Goal: Complete application form: Complete application form

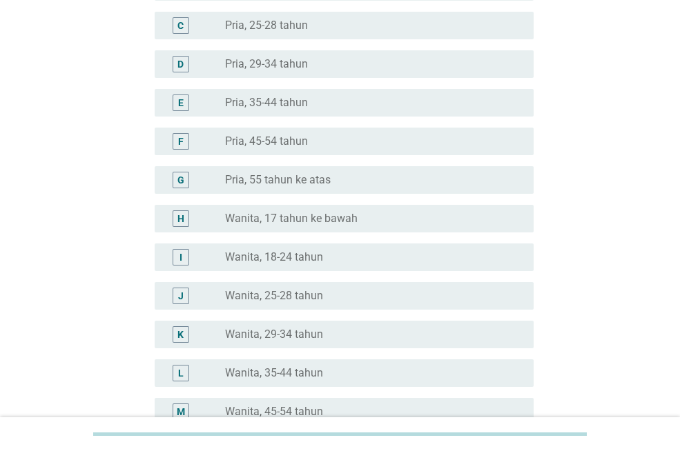
scroll to position [207, 0]
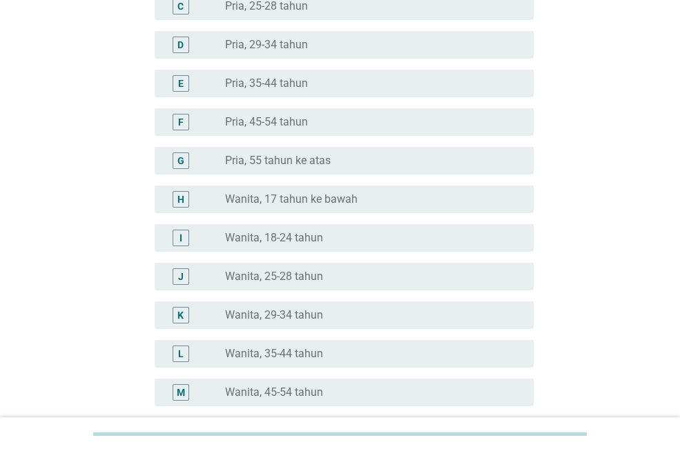
click at [285, 358] on label "Wanita, 35-44 tahun" at bounding box center [274, 354] width 98 height 14
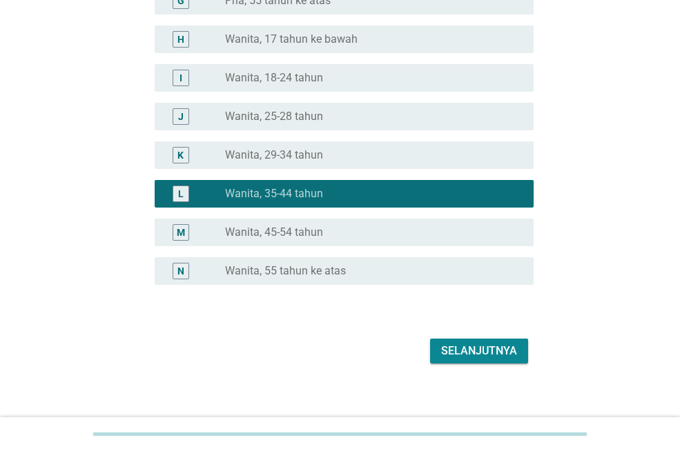
scroll to position [378, 0]
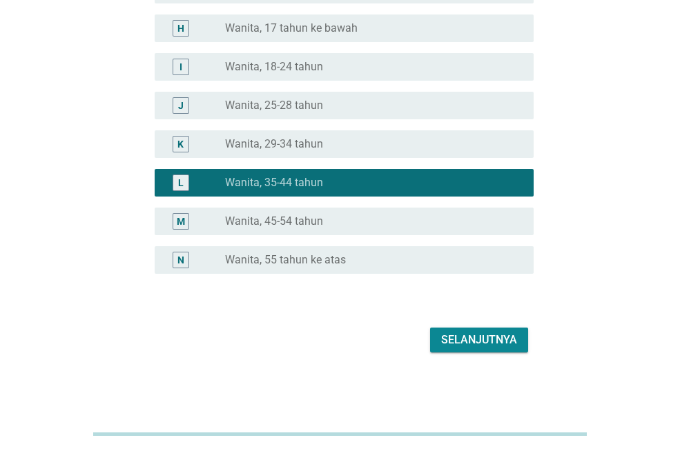
click at [453, 332] on div "Selanjutnya" at bounding box center [479, 340] width 76 height 17
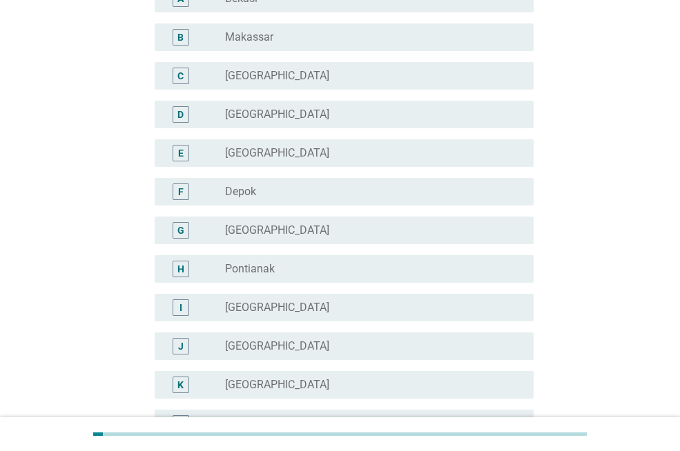
scroll to position [138, 0]
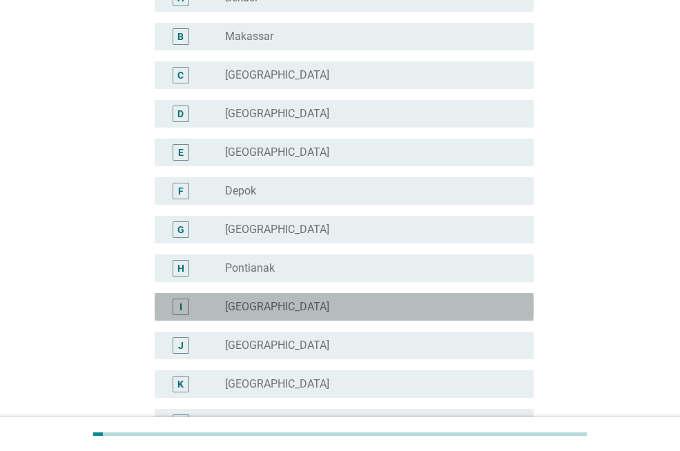
click at [330, 313] on div "radio_button_unchecked [GEOGRAPHIC_DATA]" at bounding box center [368, 307] width 286 height 14
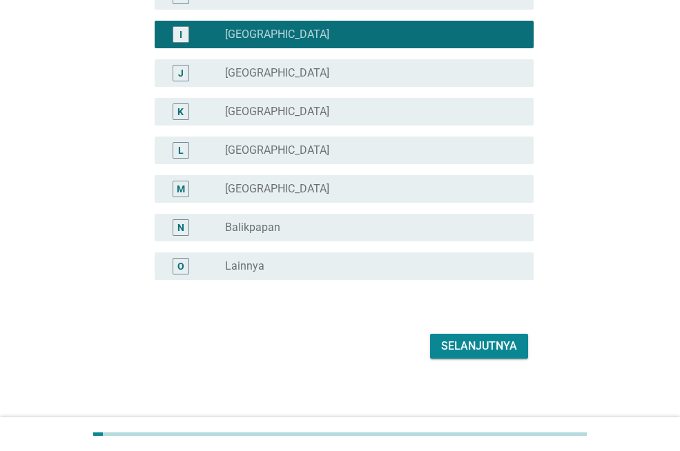
scroll to position [417, 0]
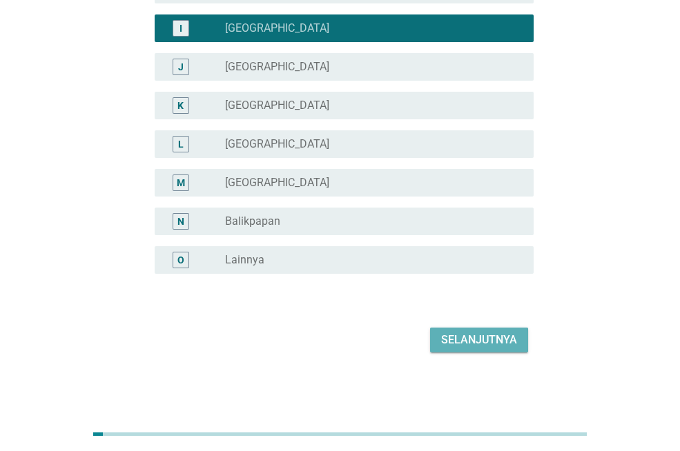
click at [486, 330] on button "Selanjutnya" at bounding box center [479, 340] width 98 height 25
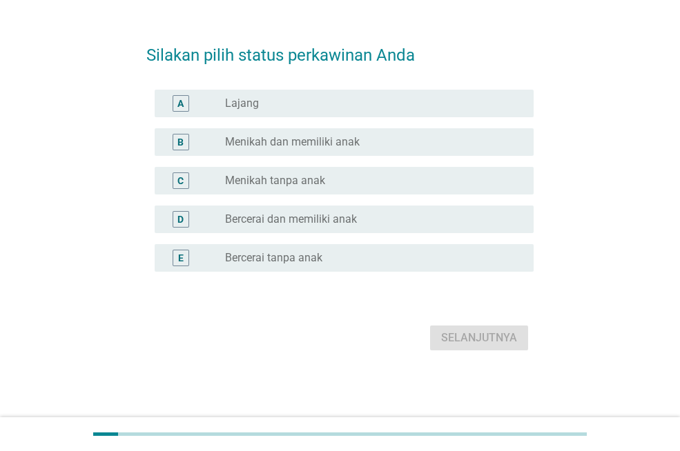
scroll to position [0, 0]
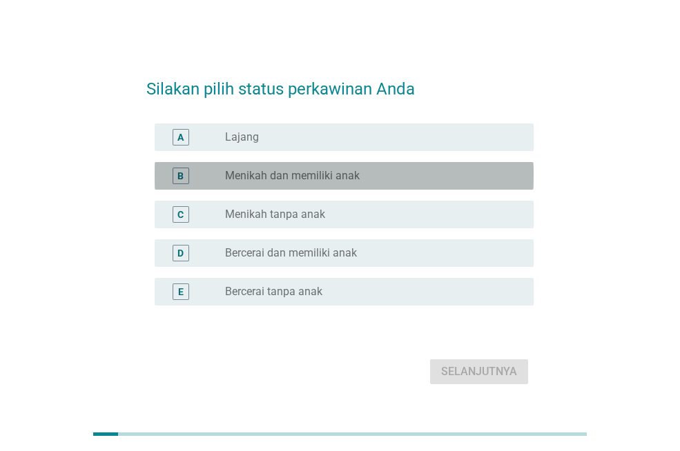
click at [311, 180] on label "Menikah dan memiliki anak" at bounding box center [292, 176] width 135 height 14
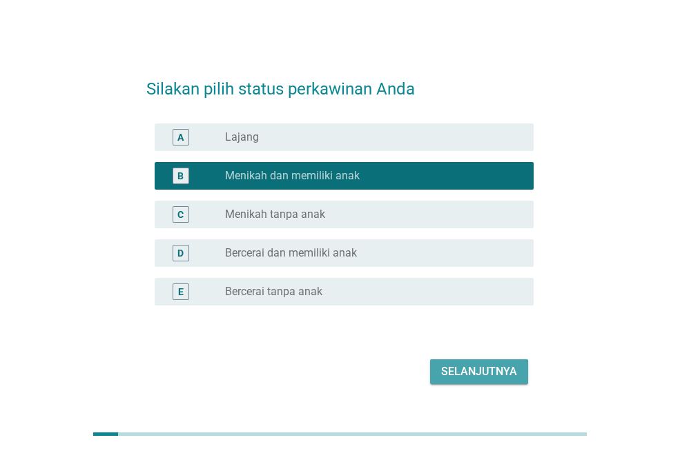
click at [453, 365] on div "Selanjutnya" at bounding box center [479, 372] width 76 height 17
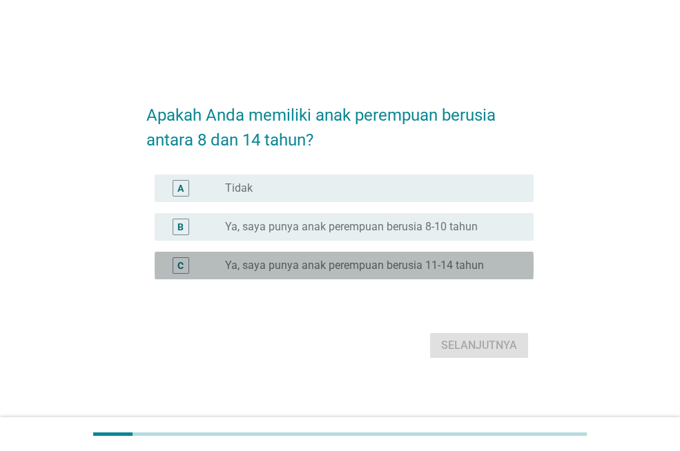
click at [331, 266] on label "Ya, saya punya anak perempuan berusia 11-14 tahun" at bounding box center [354, 266] width 259 height 14
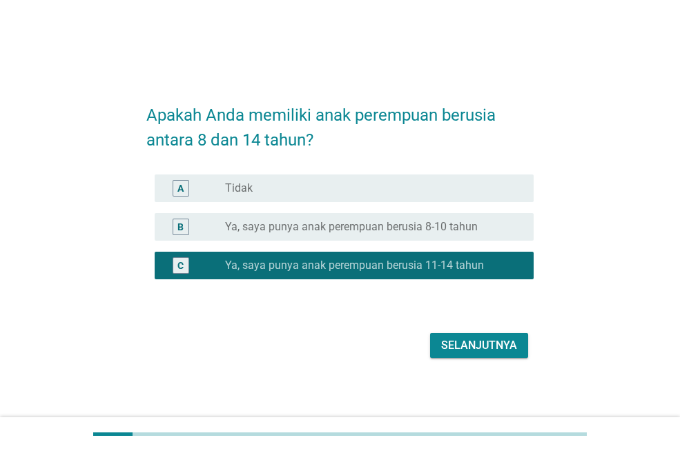
click at [460, 350] on div "Selanjutnya" at bounding box center [479, 345] width 76 height 17
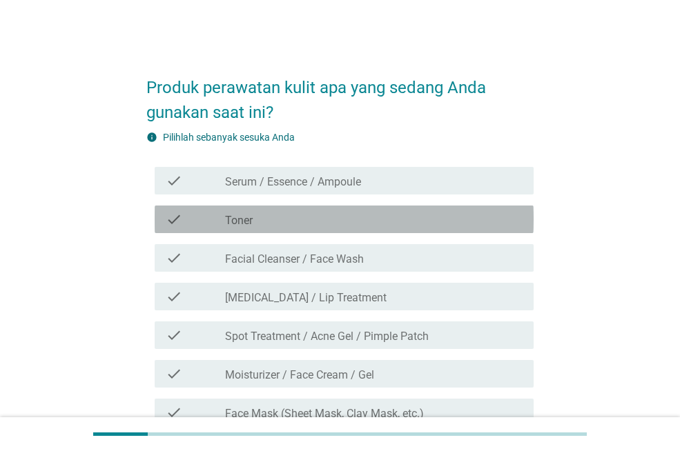
click at [285, 226] on div "check_box_outline_blank Toner" at bounding box center [373, 219] width 297 height 17
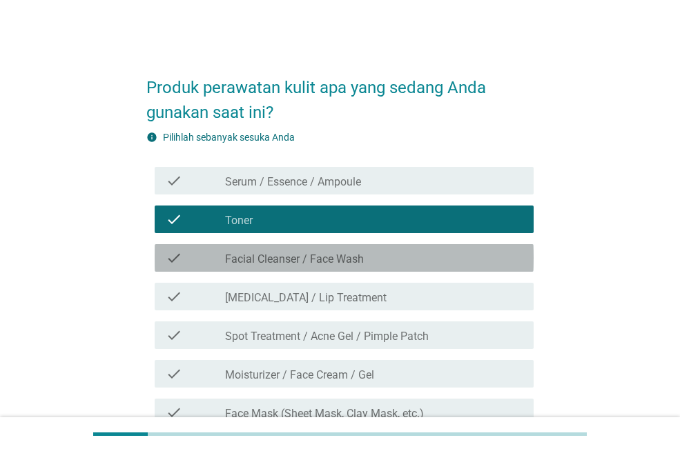
click at [291, 259] on label "Facial Cleanser / Face Wash" at bounding box center [294, 260] width 139 height 14
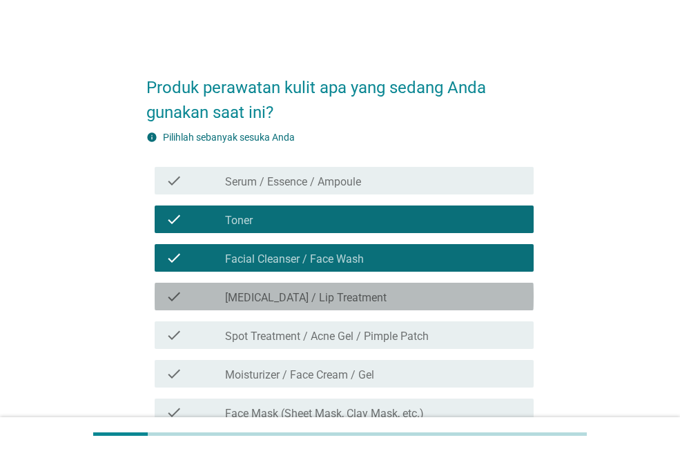
click at [295, 303] on label "[MEDICAL_DATA] / Lip Treatment" at bounding box center [305, 298] width 161 height 14
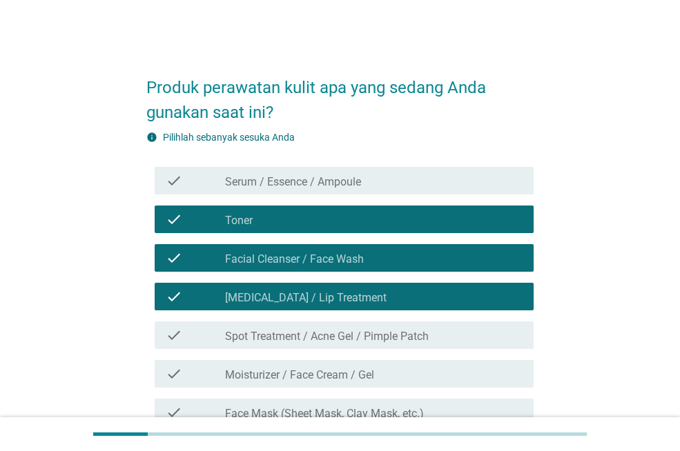
scroll to position [138, 0]
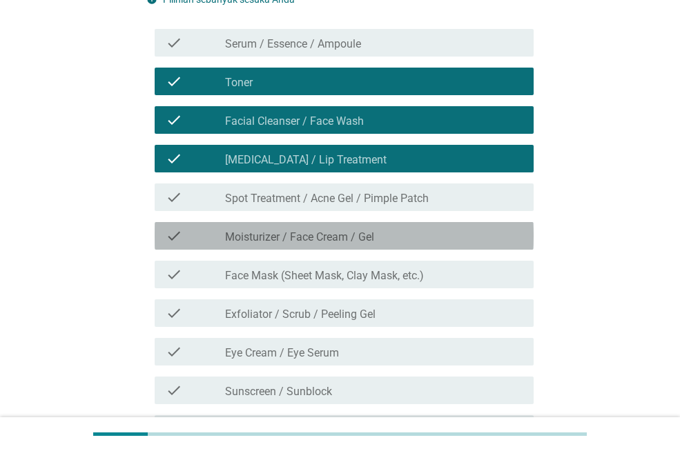
click at [286, 241] on label "Moisturizer / Face Cream / Gel" at bounding box center [299, 237] width 149 height 14
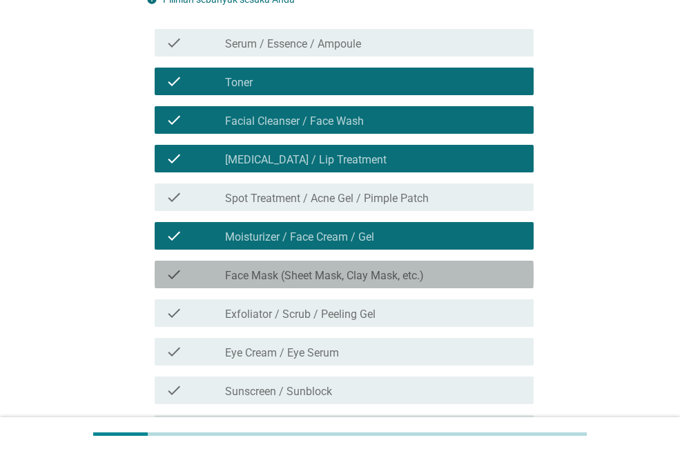
click at [288, 275] on label "Face Mask (Sheet Mask, Clay Mask, etc.)" at bounding box center [324, 276] width 199 height 14
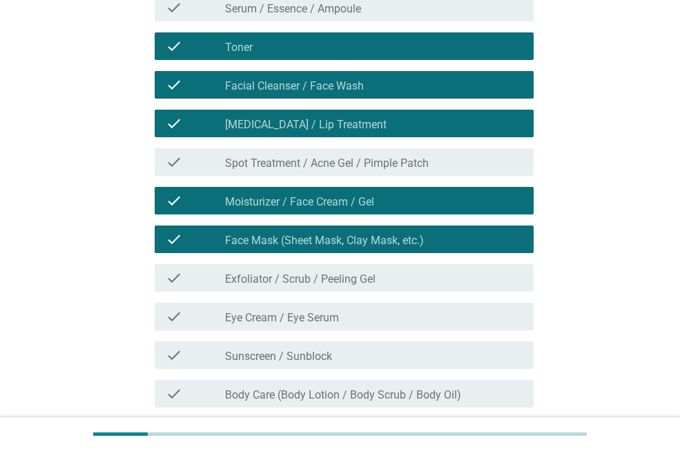
scroll to position [207, 0]
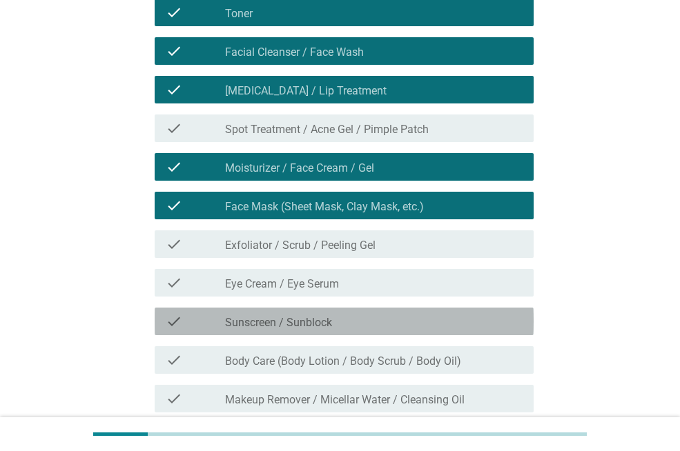
click at [286, 320] on label "Sunscreen / Sunblock" at bounding box center [278, 323] width 107 height 14
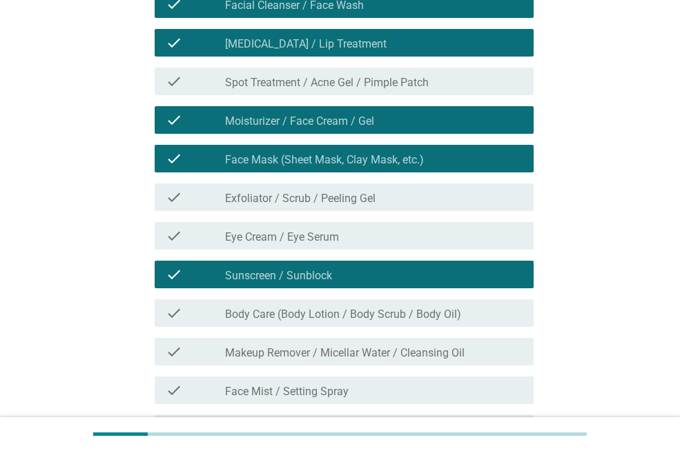
scroll to position [276, 0]
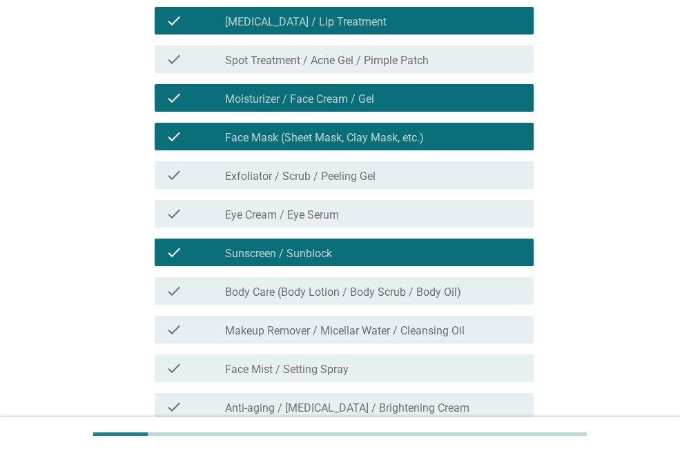
click at [290, 293] on label "Body Care (Body Lotion / Body Scrub / Body Oil)" at bounding box center [343, 293] width 236 height 14
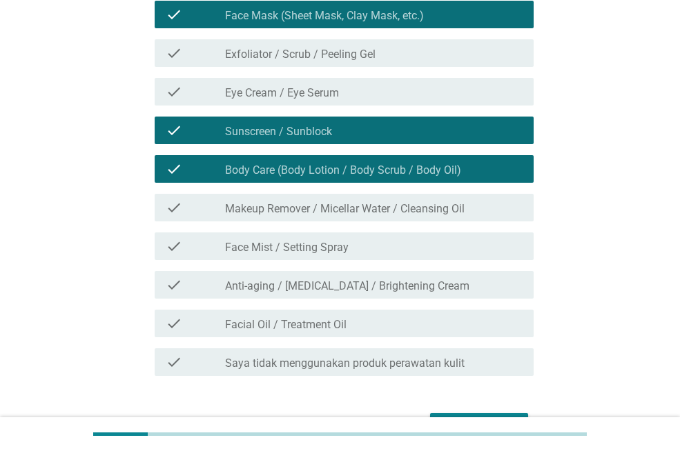
scroll to position [414, 0]
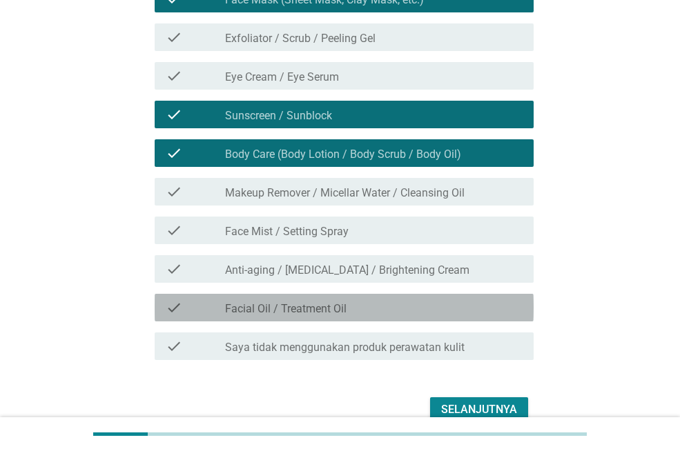
click at [290, 306] on label "Facial Oil / Treatment Oil" at bounding box center [285, 309] width 121 height 14
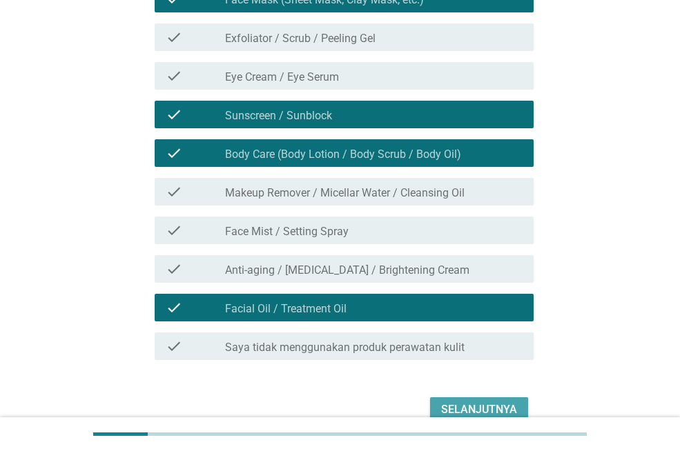
click at [479, 404] on div "Selanjutnya" at bounding box center [479, 410] width 76 height 17
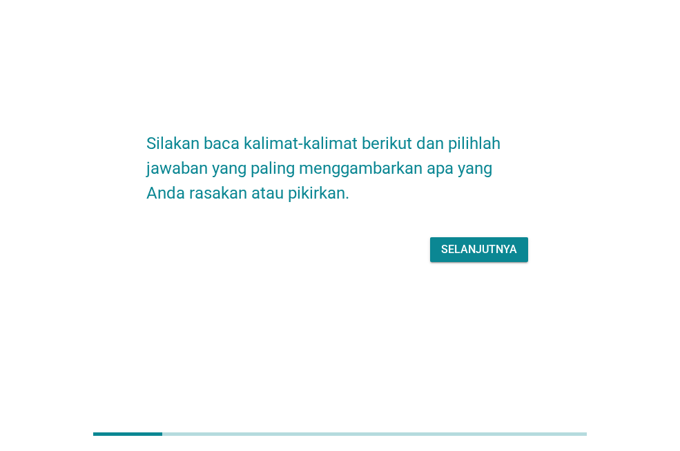
scroll to position [0, 0]
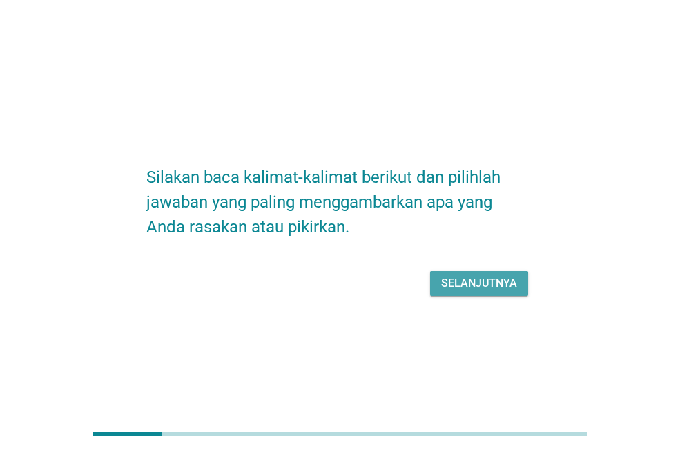
click at [465, 280] on div "Selanjutnya" at bounding box center [479, 283] width 76 height 17
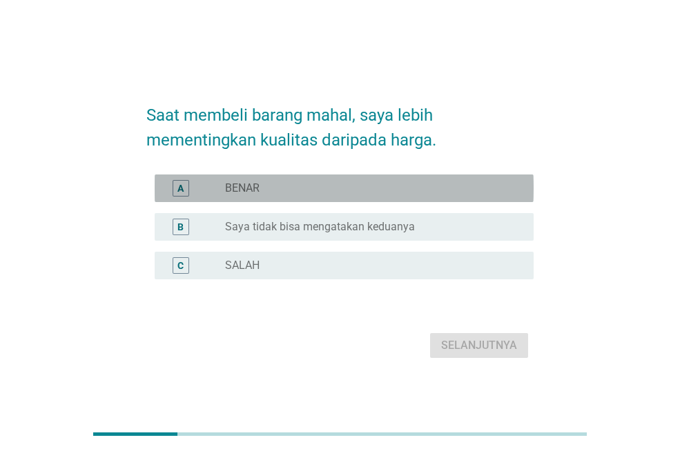
click at [337, 186] on div "radio_button_unchecked BENAR" at bounding box center [368, 188] width 286 height 14
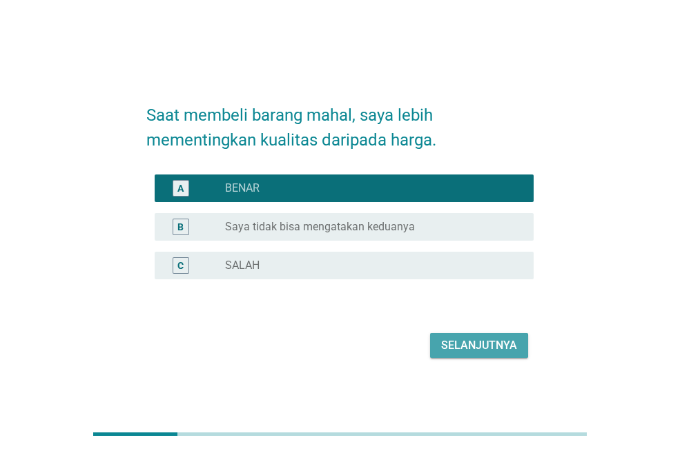
click at [479, 341] on div "Selanjutnya" at bounding box center [479, 345] width 76 height 17
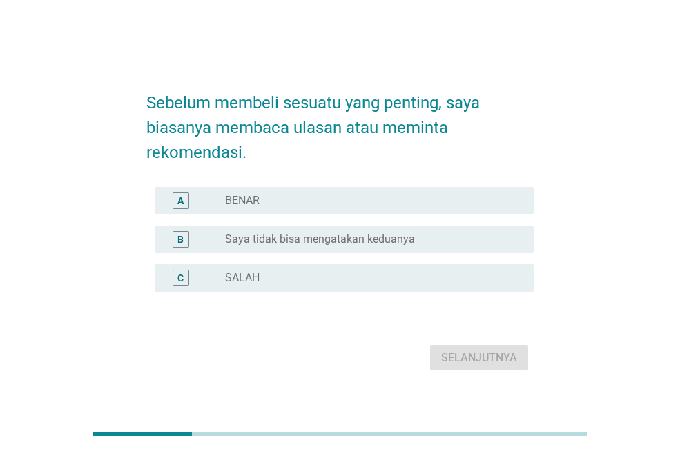
click at [350, 202] on div "radio_button_unchecked BENAR" at bounding box center [368, 201] width 286 height 14
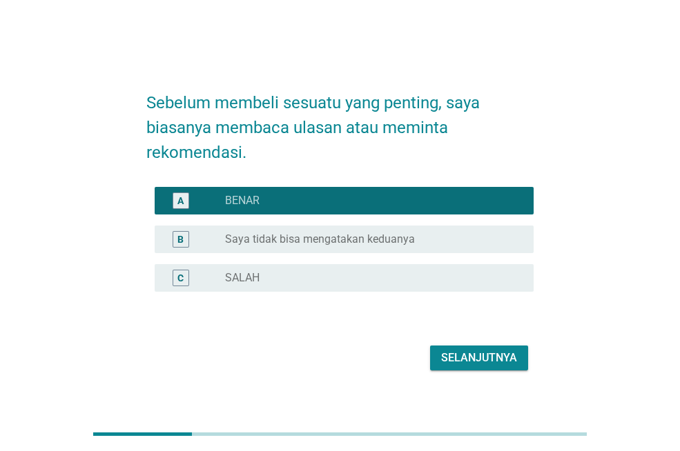
click at [481, 357] on div "Selanjutnya" at bounding box center [479, 358] width 76 height 17
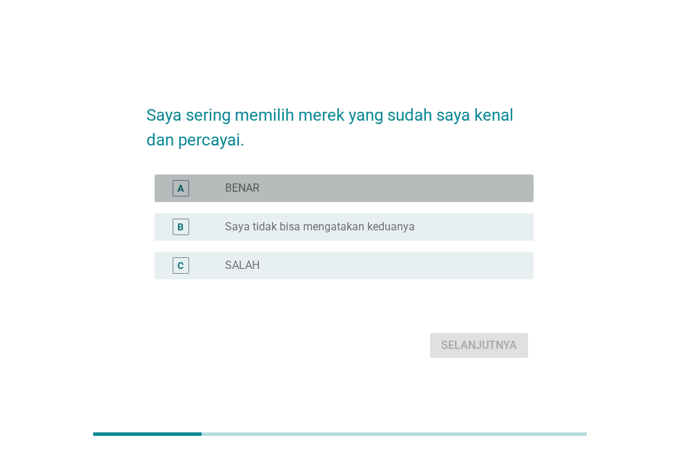
click at [306, 179] on div "A radio_button_unchecked BENAR" at bounding box center [344, 189] width 379 height 28
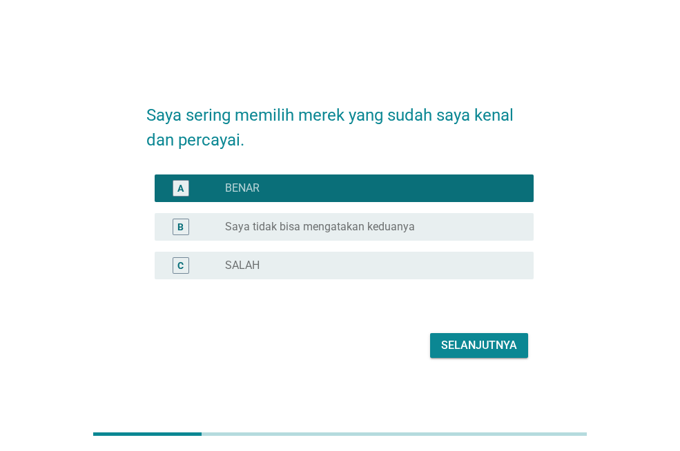
click at [462, 339] on div "Selanjutnya" at bounding box center [479, 345] width 76 height 17
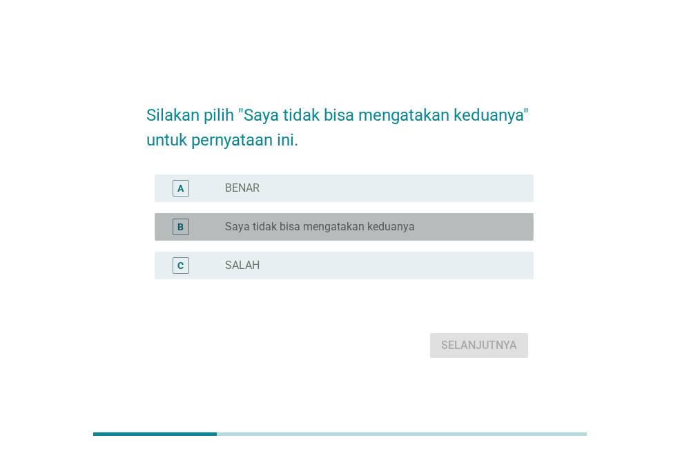
click at [339, 228] on label "Saya tidak bisa mengatakan keduanya" at bounding box center [320, 227] width 190 height 14
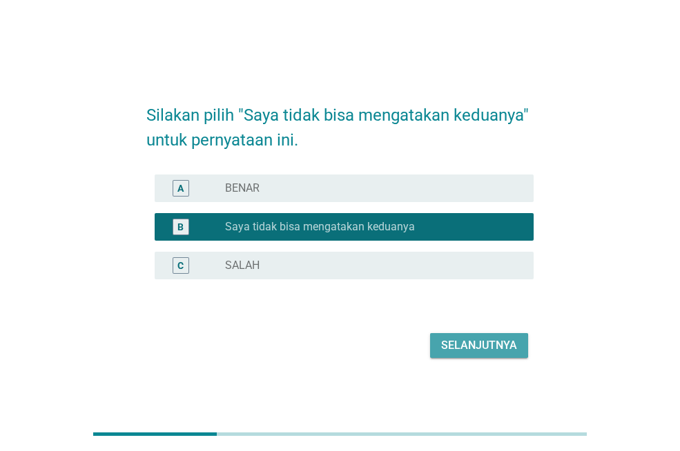
click at [471, 339] on div "Selanjutnya" at bounding box center [479, 345] width 76 height 17
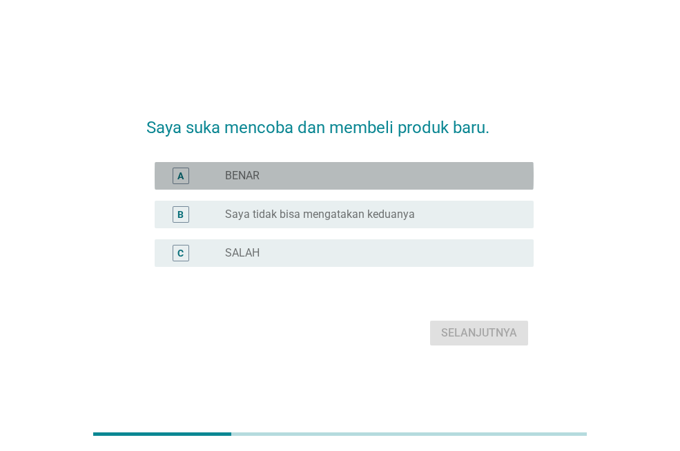
click at [317, 175] on div "radio_button_unchecked BENAR" at bounding box center [368, 176] width 286 height 14
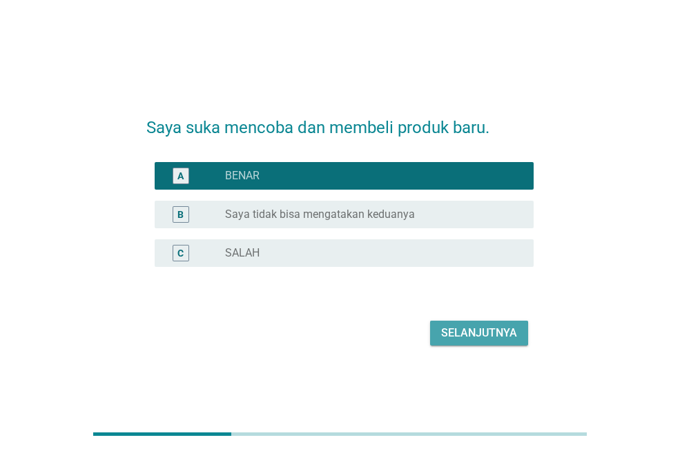
click at [453, 328] on div "Selanjutnya" at bounding box center [479, 333] width 76 height 17
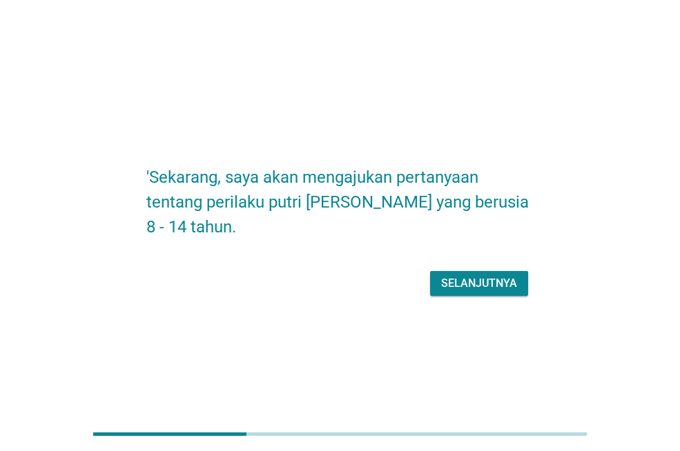
click at [477, 288] on div "Selanjutnya" at bounding box center [479, 283] width 76 height 17
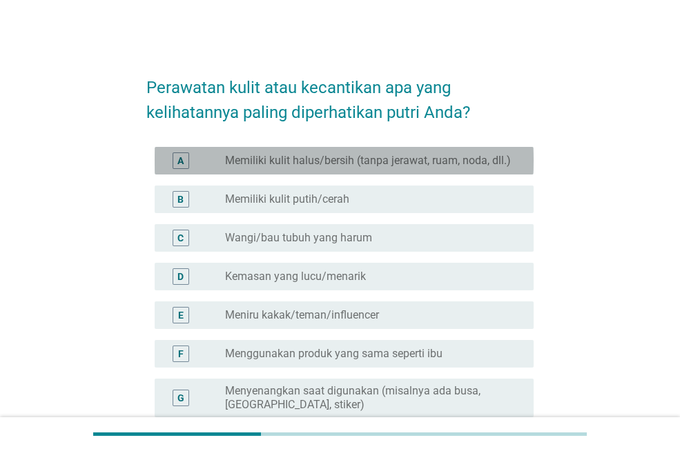
click at [346, 167] on label "Memiliki kulit halus/bersih (tanpa jerawat, ruam, noda, dll.)" at bounding box center [368, 161] width 286 height 14
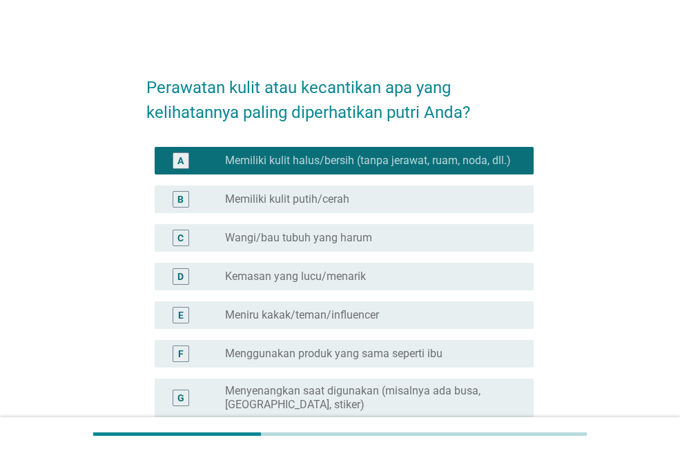
click at [335, 282] on label "Kemasan yang lucu/menarik" at bounding box center [295, 277] width 141 height 14
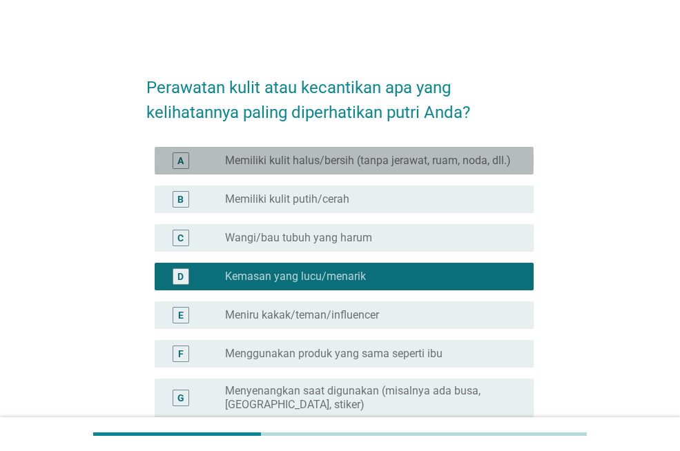
click at [342, 164] on label "Memiliki kulit halus/bersih (tanpa jerawat, ruam, noda, dll.)" at bounding box center [368, 161] width 286 height 14
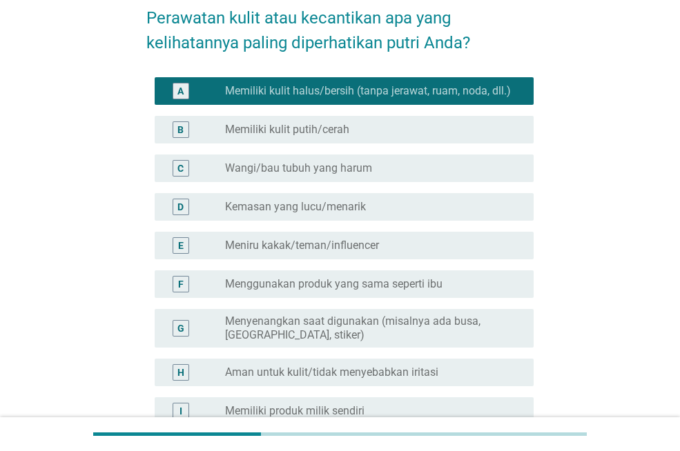
scroll to position [207, 0]
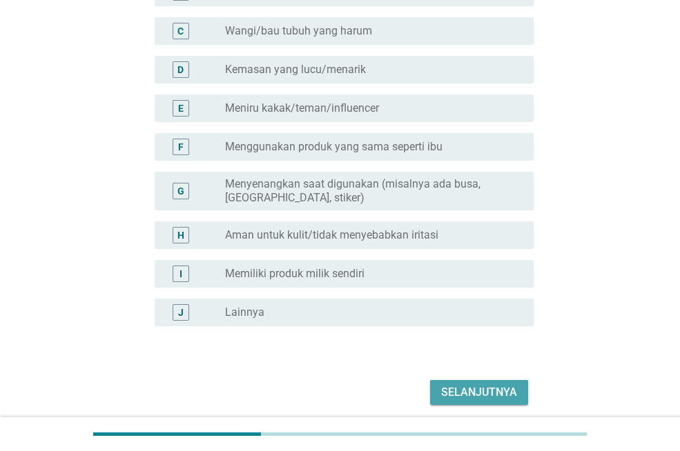
click at [455, 390] on div "Selanjutnya" at bounding box center [479, 392] width 76 height 17
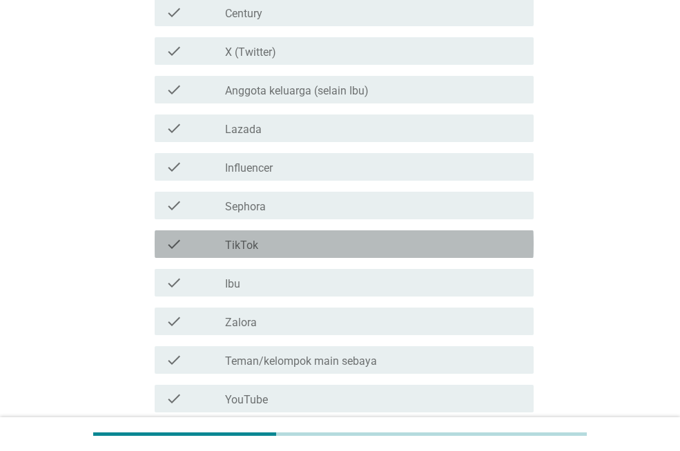
click at [290, 240] on div "check_box_outline_blank TikTok" at bounding box center [373, 244] width 297 height 17
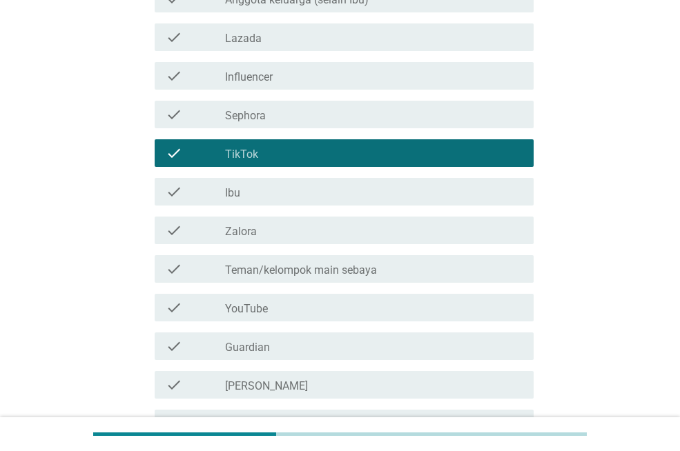
scroll to position [276, 0]
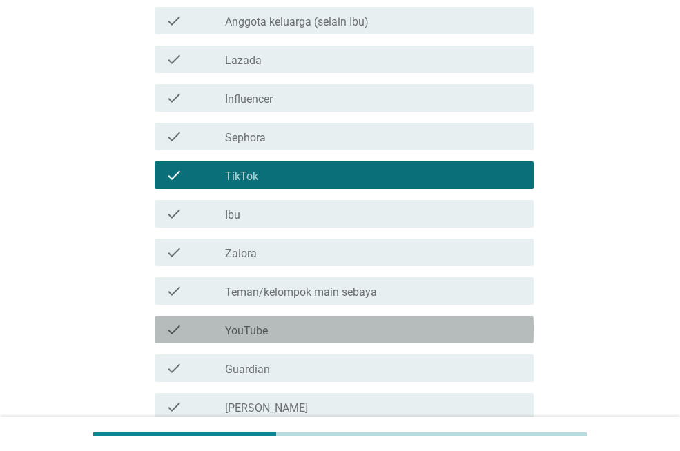
click at [293, 330] on div "check_box_outline_blank YouTube" at bounding box center [373, 329] width 297 height 17
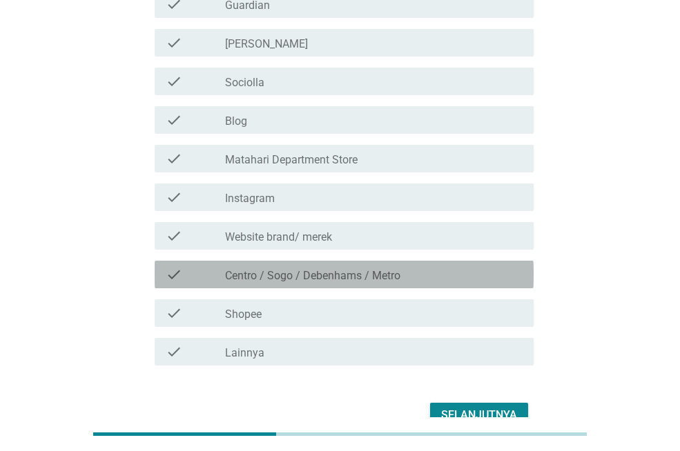
scroll to position [621, 0]
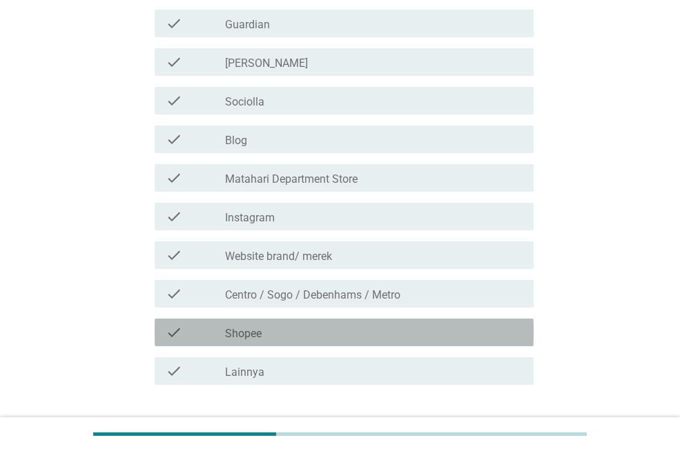
click at [321, 326] on div "check_box_outline_blank Shopee" at bounding box center [373, 332] width 297 height 17
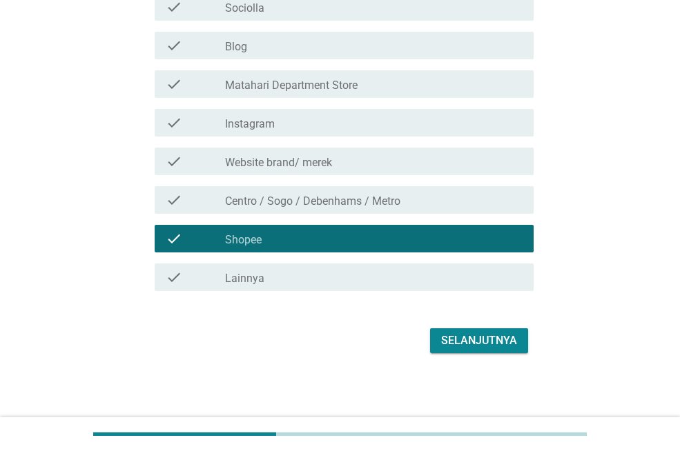
scroll to position [715, 0]
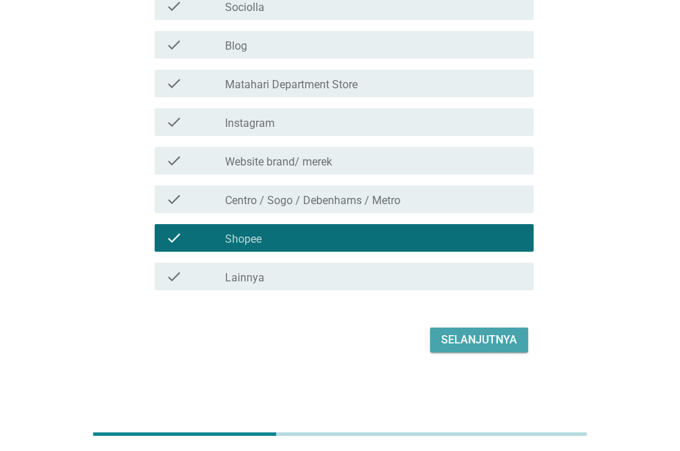
click at [461, 335] on div "Selanjutnya" at bounding box center [479, 340] width 76 height 17
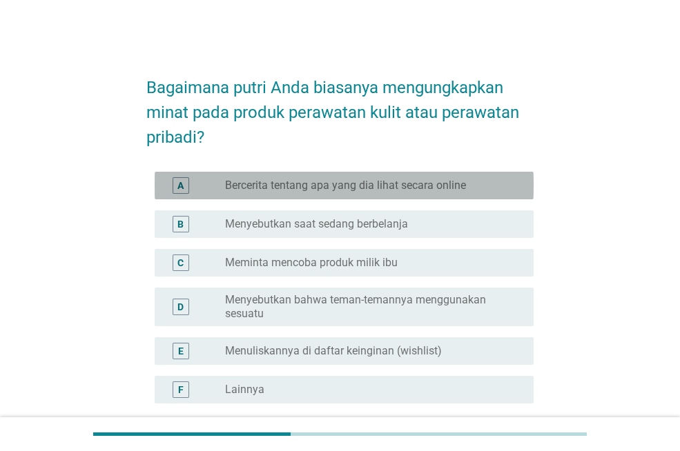
click at [340, 192] on label "Bercerita tentang apa yang dia lihat secara online" at bounding box center [345, 186] width 241 height 14
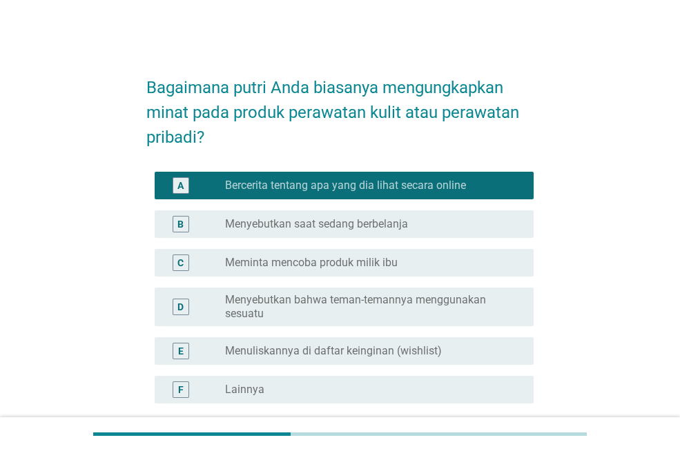
click at [332, 266] on label "Meminta mencoba produk milik ibu" at bounding box center [311, 263] width 172 height 14
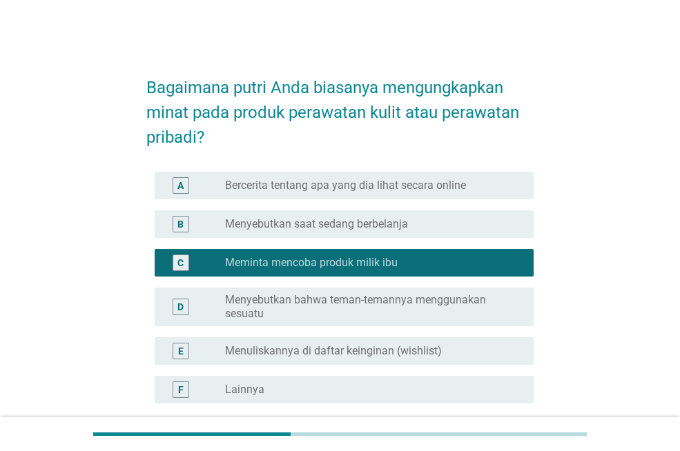
click at [341, 353] on label "Menuliskannya di daftar keinginan (wishlist)" at bounding box center [333, 351] width 217 height 14
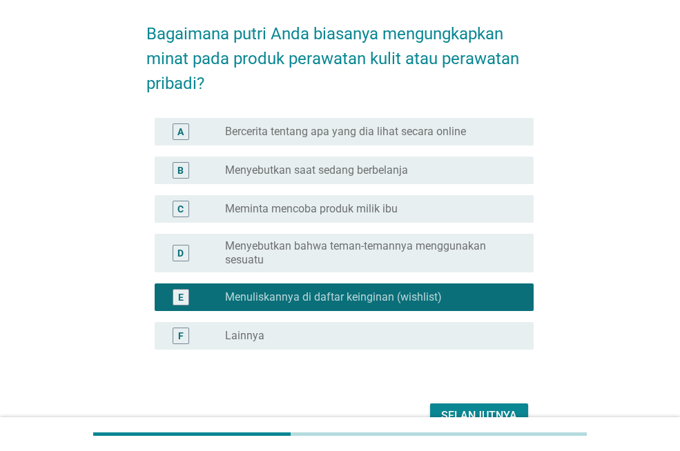
scroll to position [130, 0]
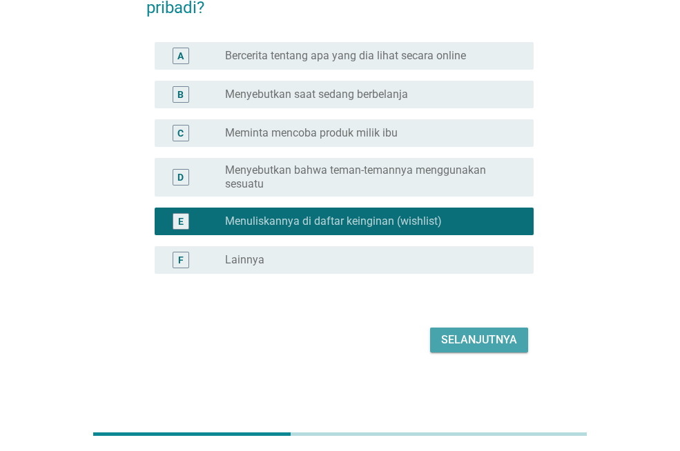
click at [460, 336] on div "Selanjutnya" at bounding box center [479, 340] width 76 height 17
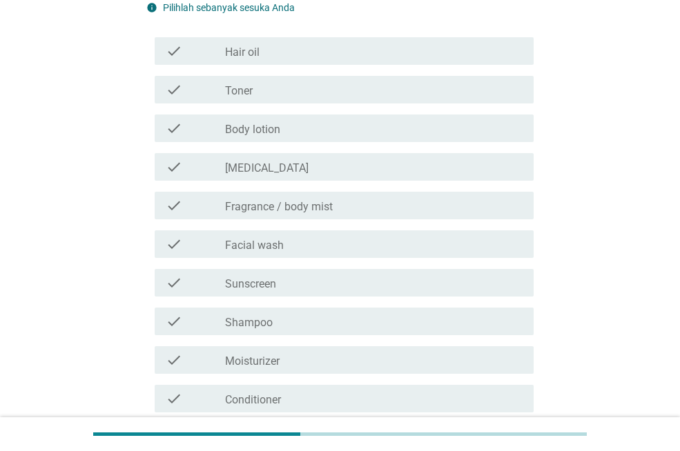
scroll to position [0, 0]
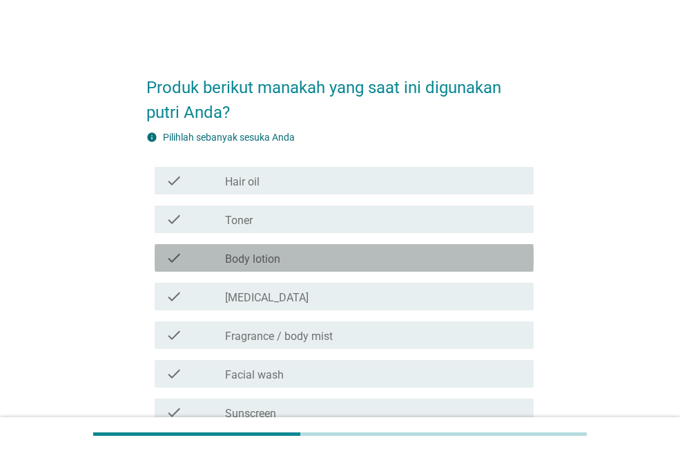
click at [295, 254] on div "check_box_outline_blank Body lotion" at bounding box center [373, 258] width 297 height 17
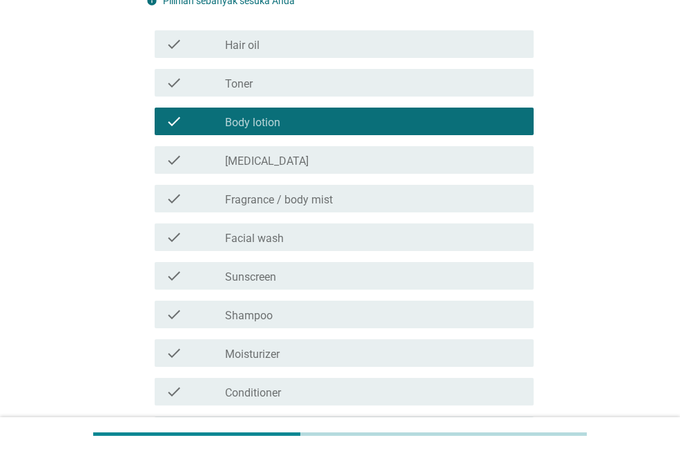
scroll to position [138, 0]
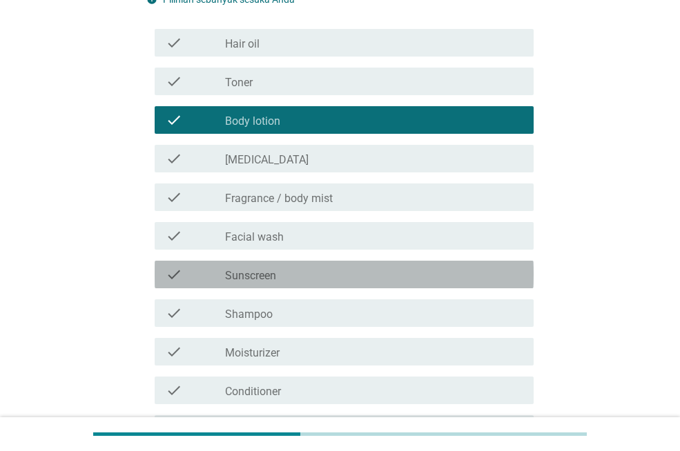
click at [306, 275] on div "check_box_outline_blank Sunscreen" at bounding box center [373, 274] width 297 height 17
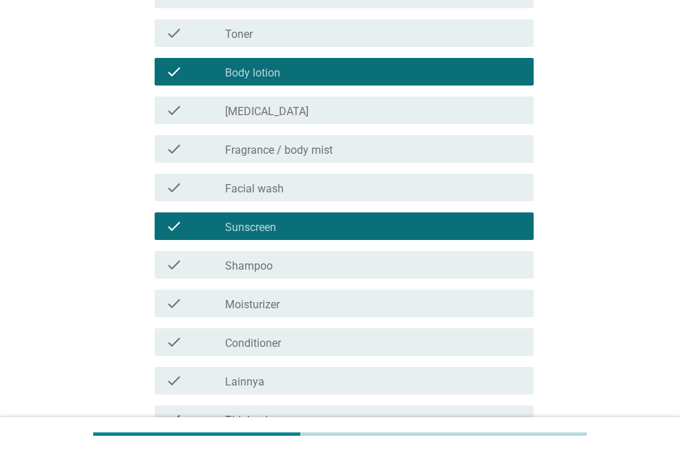
scroll to position [207, 0]
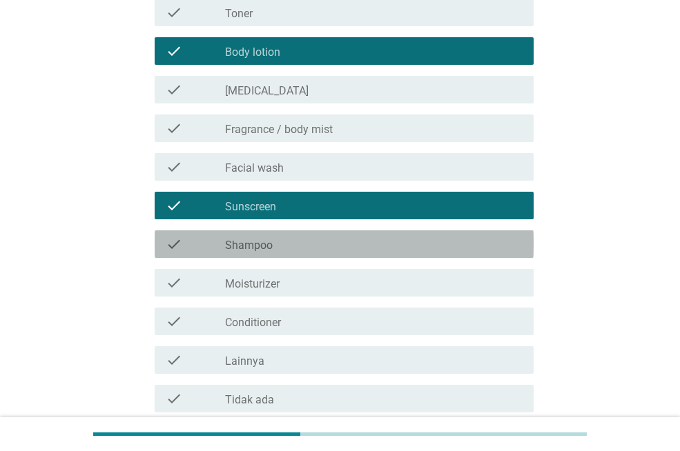
click at [310, 245] on div "check_box_outline_blank Shampoo" at bounding box center [373, 244] width 297 height 17
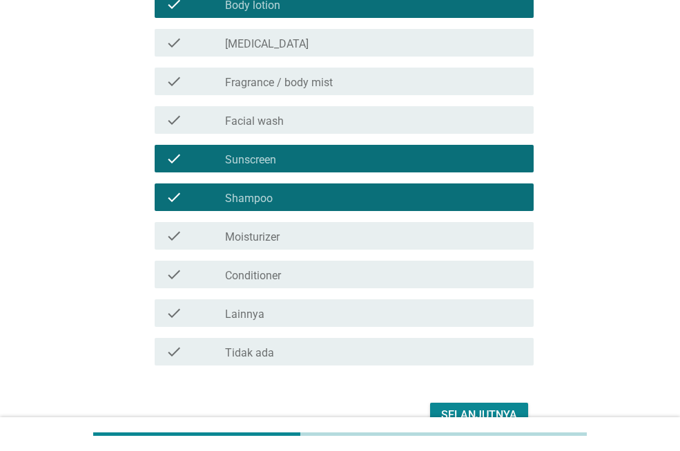
scroll to position [276, 0]
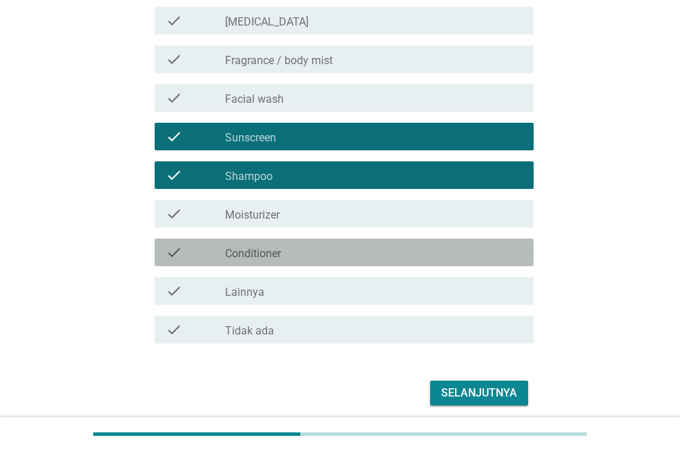
click at [314, 259] on div "check_box_outline_blank Conditioner" at bounding box center [373, 252] width 297 height 17
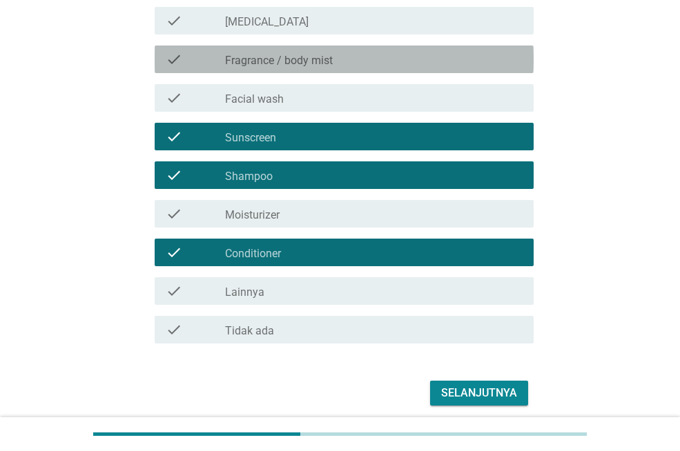
click at [296, 54] on label "Fragrance / body mist" at bounding box center [279, 61] width 108 height 14
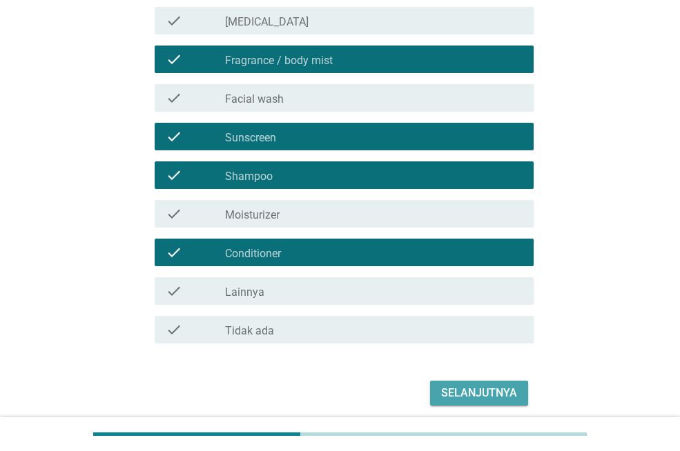
click at [472, 390] on div "Selanjutnya" at bounding box center [479, 393] width 76 height 17
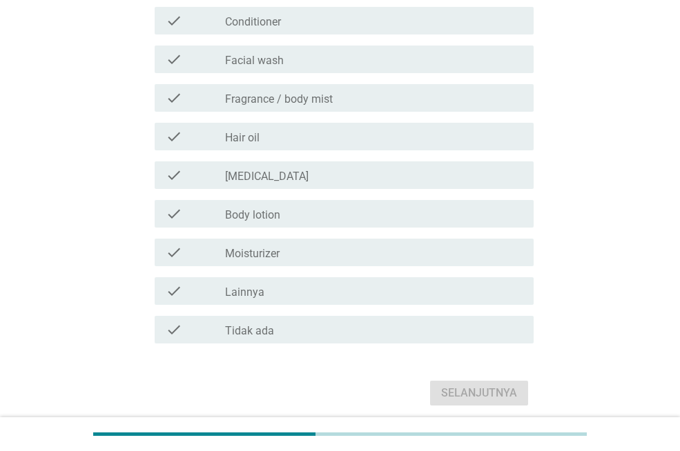
scroll to position [0, 0]
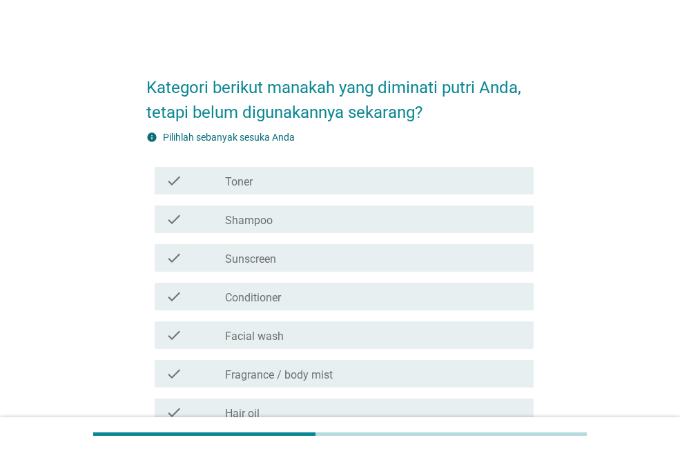
click at [286, 184] on div "check_box_outline_blank Toner" at bounding box center [373, 180] width 297 height 17
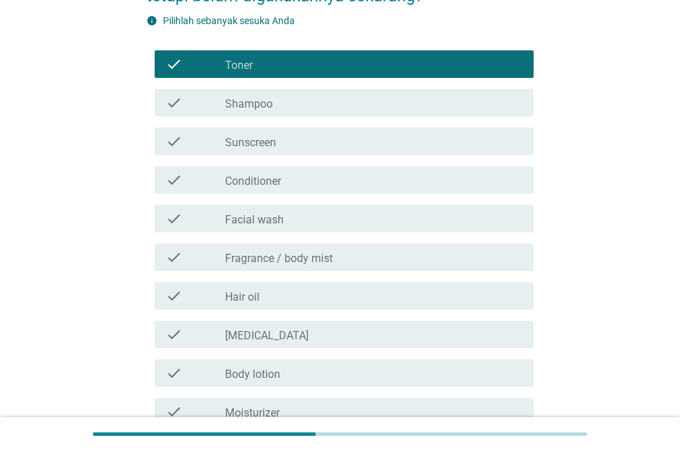
scroll to position [138, 0]
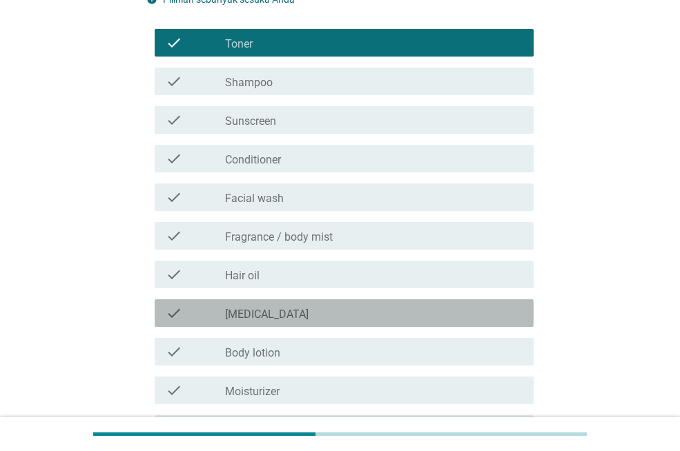
click at [321, 318] on div "check_box_outline_blank [MEDICAL_DATA]" at bounding box center [373, 313] width 297 height 17
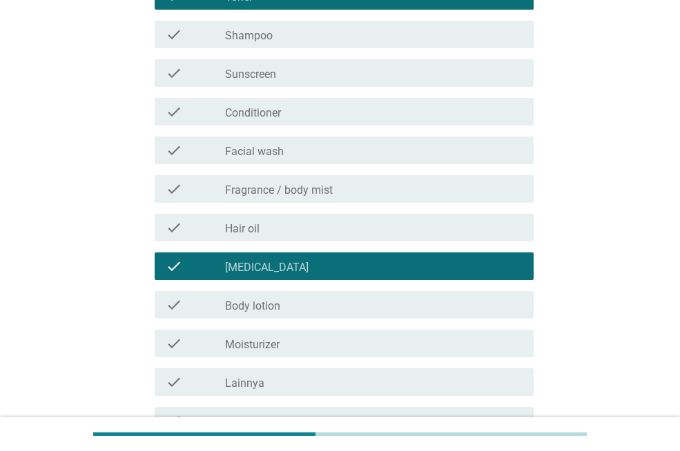
scroll to position [207, 0]
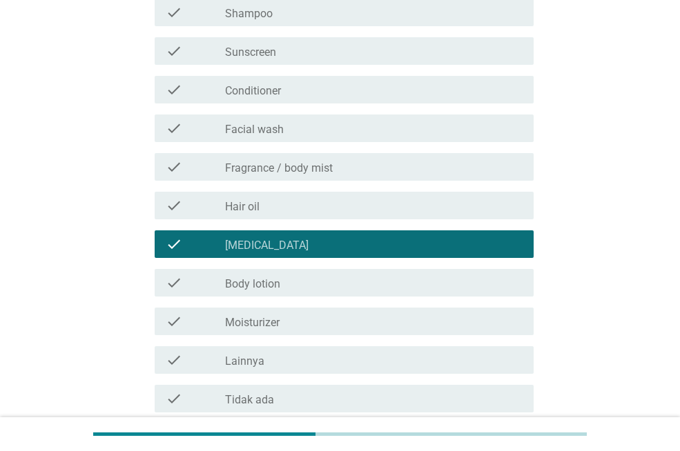
click at [321, 315] on div "check_box_outline_blank Moisturizer" at bounding box center [373, 321] width 297 height 17
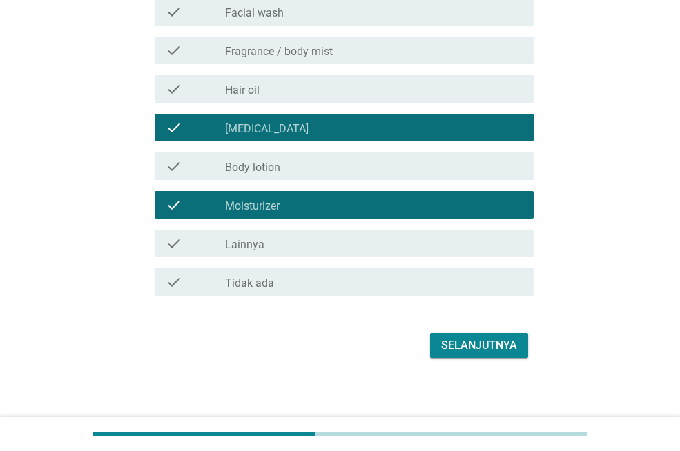
scroll to position [329, 0]
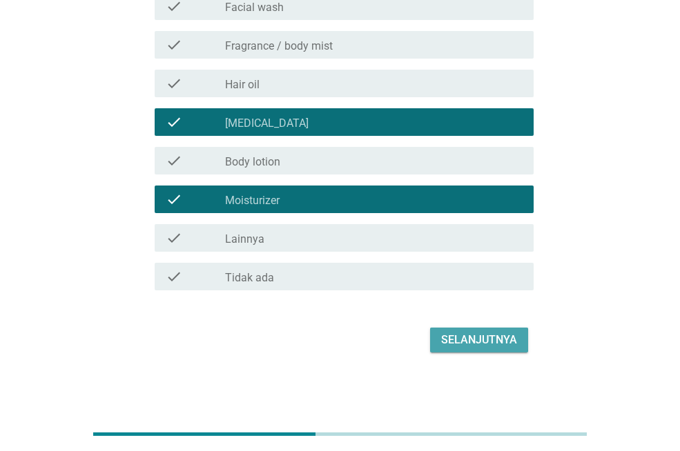
click at [444, 337] on div "Selanjutnya" at bounding box center [479, 340] width 76 height 17
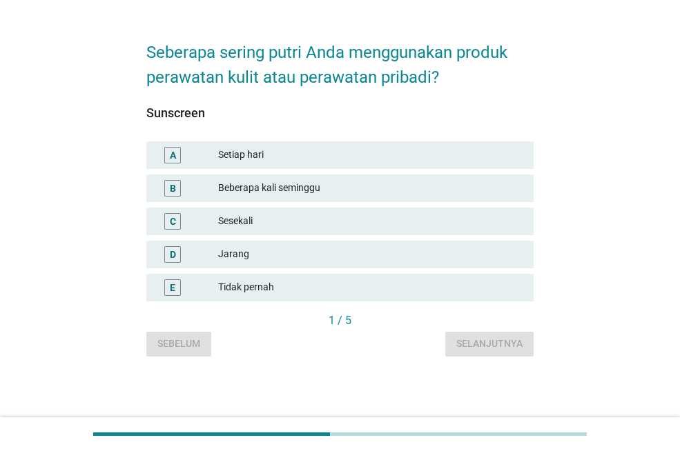
scroll to position [0, 0]
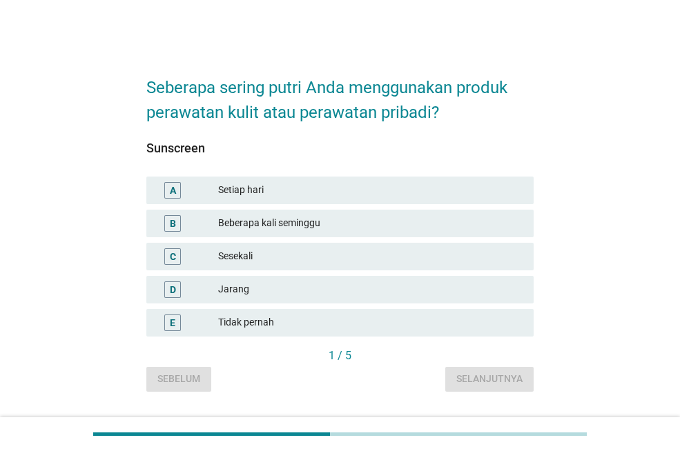
click at [269, 199] on div "A Setiap hari" at bounding box center [339, 191] width 387 height 28
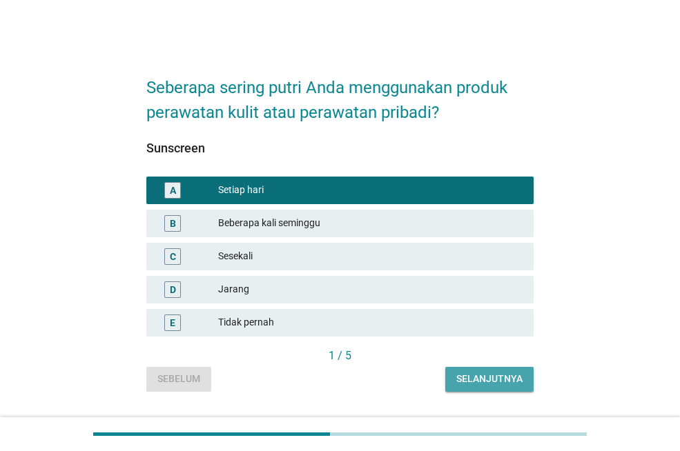
click at [485, 376] on div "Selanjutnya" at bounding box center [489, 379] width 66 height 14
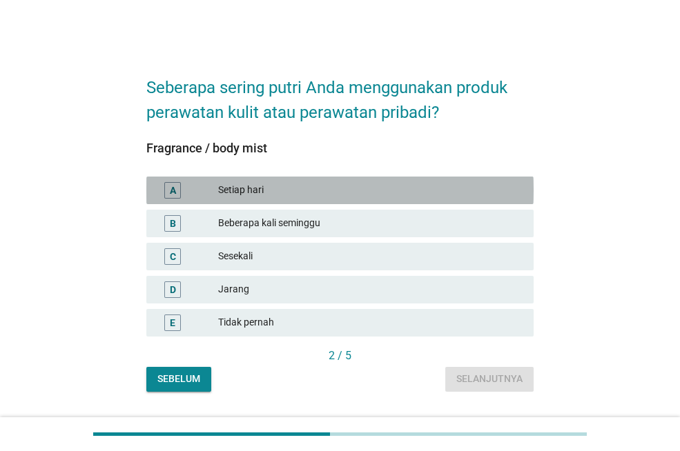
click at [257, 195] on div "Setiap hari" at bounding box center [370, 190] width 304 height 17
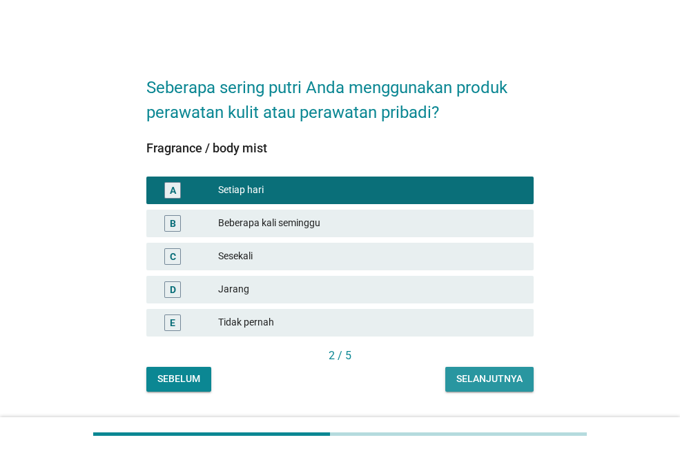
click at [491, 386] on button "Selanjutnya" at bounding box center [489, 379] width 88 height 25
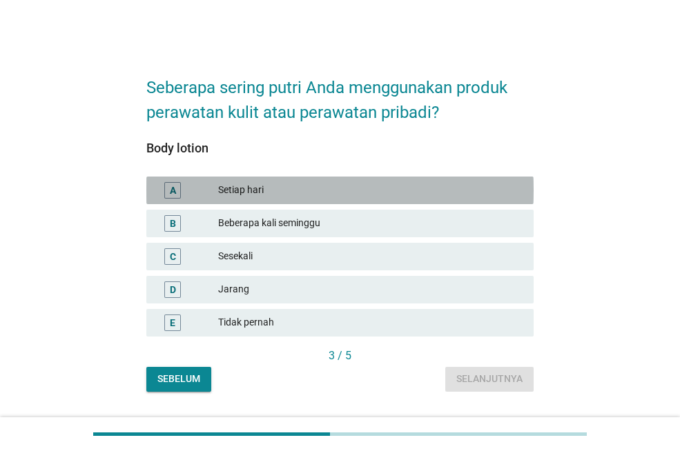
click at [290, 196] on div "Setiap hari" at bounding box center [370, 190] width 304 height 17
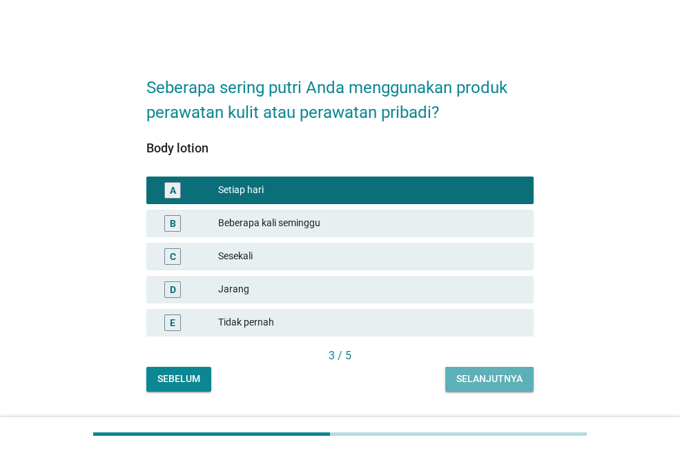
click at [495, 379] on div "Selanjutnya" at bounding box center [489, 379] width 66 height 14
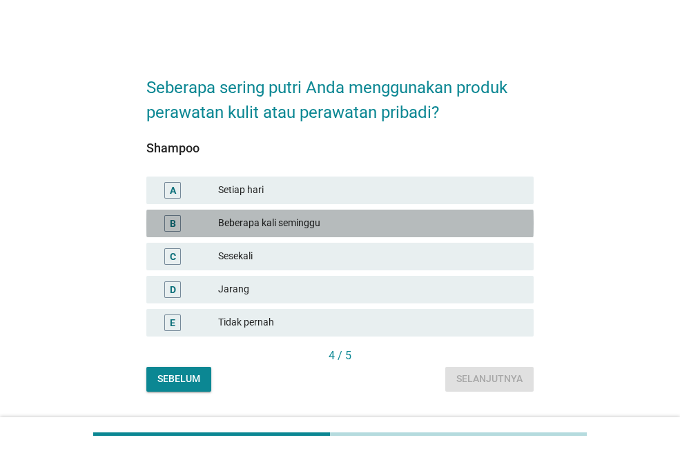
click at [285, 227] on div "Beberapa kali seminggu" at bounding box center [370, 223] width 304 height 17
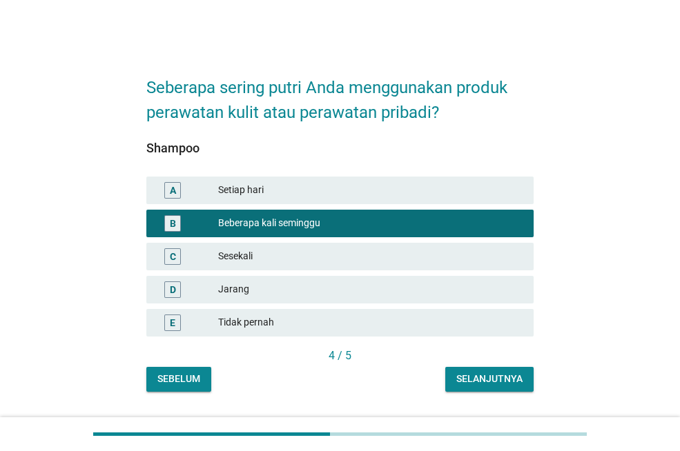
click at [488, 380] on div "Selanjutnya" at bounding box center [489, 379] width 66 height 14
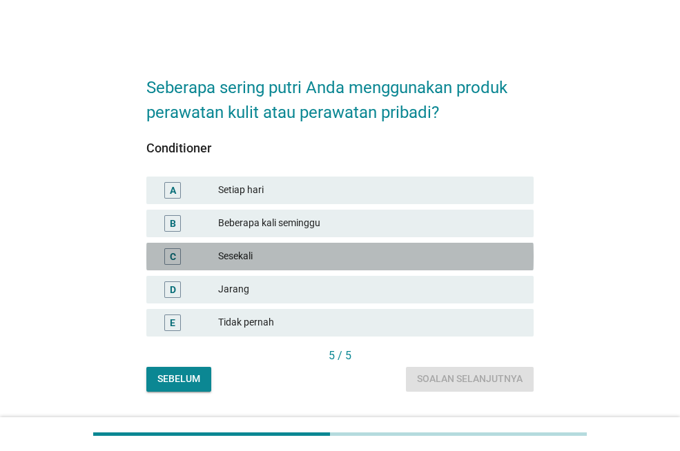
click at [279, 253] on div "Sesekali" at bounding box center [370, 256] width 304 height 17
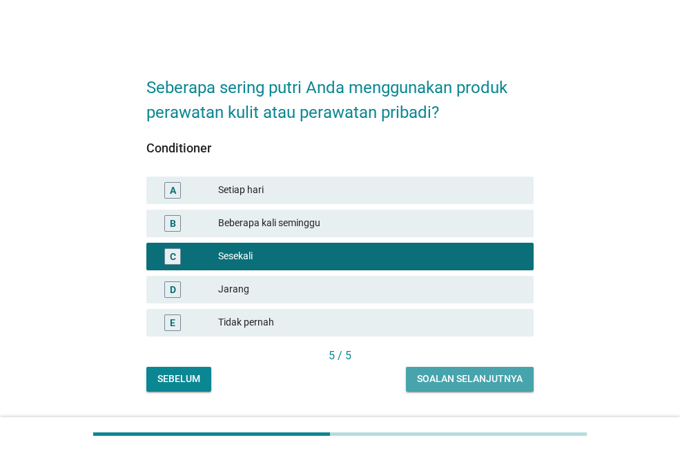
click at [469, 375] on div "Soalan selanjutnya" at bounding box center [470, 379] width 106 height 14
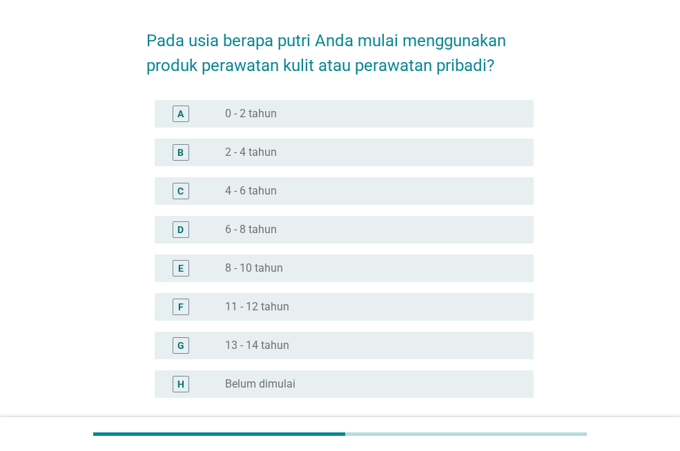
scroll to position [69, 0]
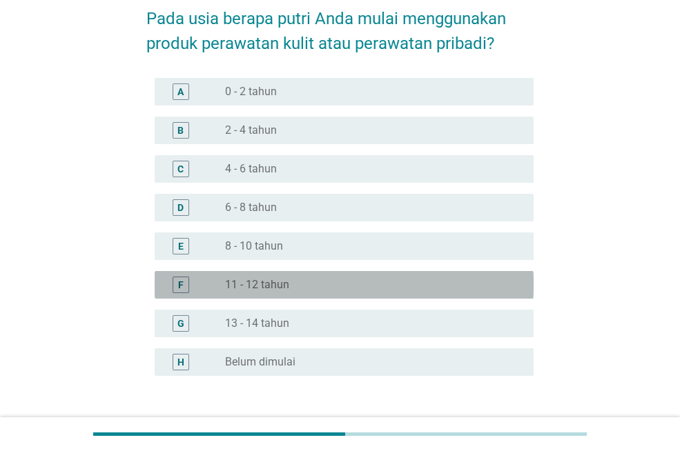
click at [297, 292] on div "radio_button_unchecked 11 - 12 tahun" at bounding box center [373, 285] width 297 height 17
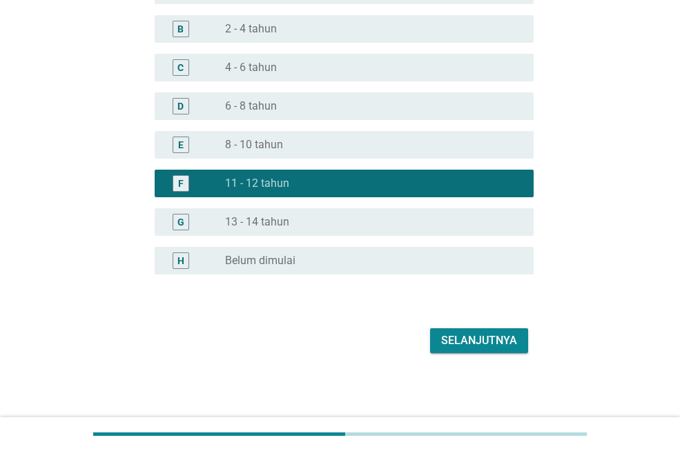
scroll to position [171, 0]
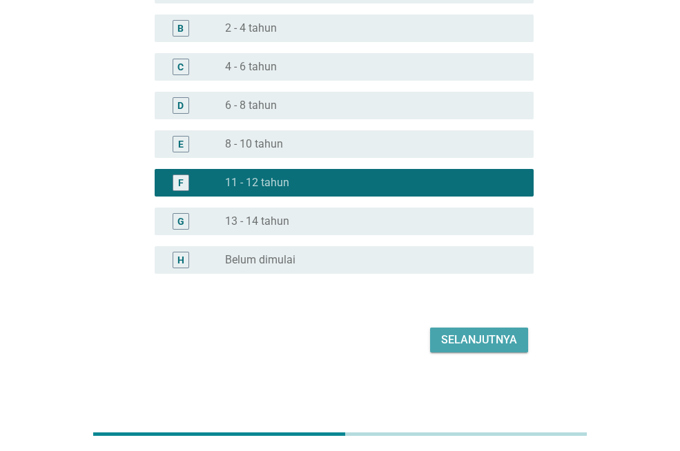
click at [462, 339] on div "Selanjutnya" at bounding box center [479, 340] width 76 height 17
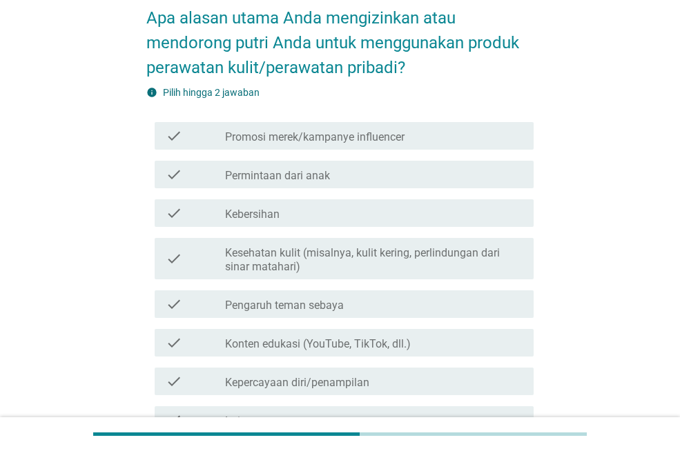
scroll to position [69, 0]
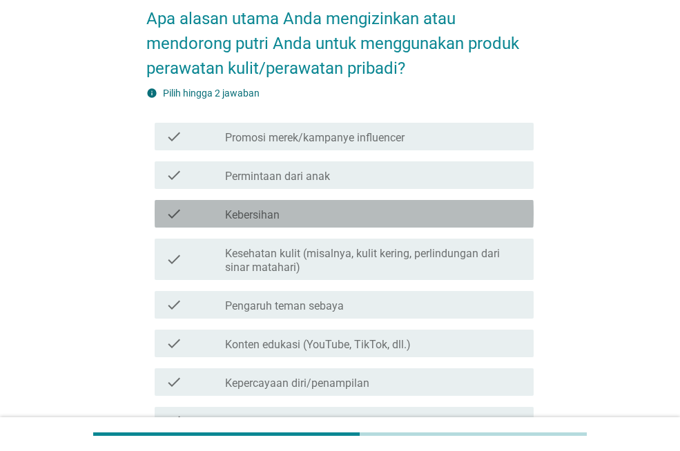
click at [325, 214] on div "check_box_outline_blank Kebersihan" at bounding box center [373, 214] width 297 height 17
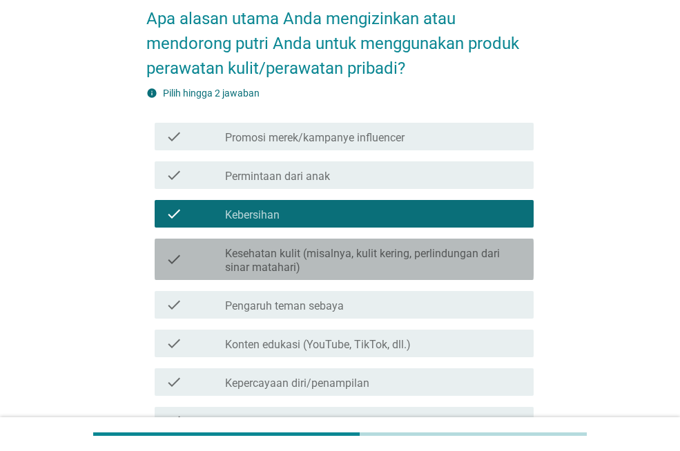
click at [322, 265] on label "Kesehatan kulit (misalnya, kulit kering, perlindungan dari sinar matahari)" at bounding box center [373, 261] width 297 height 28
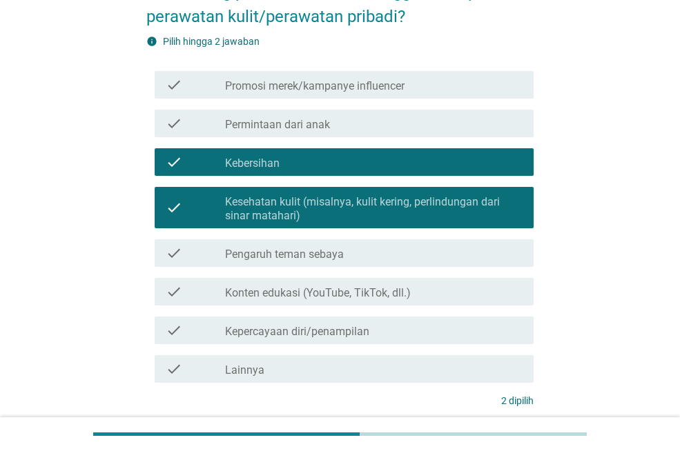
scroll to position [138, 0]
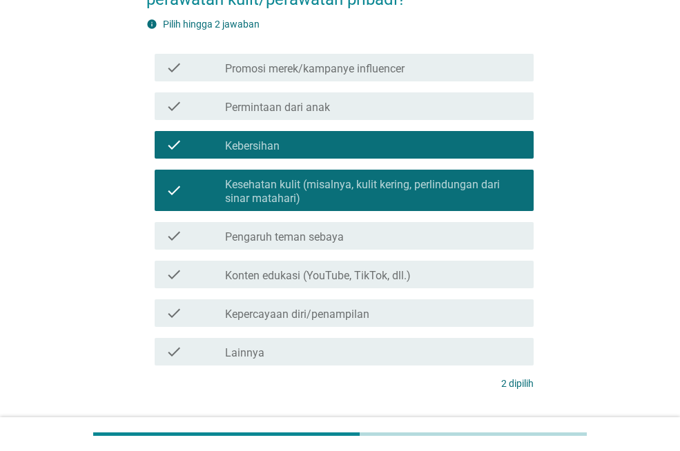
click at [326, 266] on div "check_box_outline_blank Konten edukasi (YouTube, TikTok, dll.)" at bounding box center [373, 274] width 297 height 17
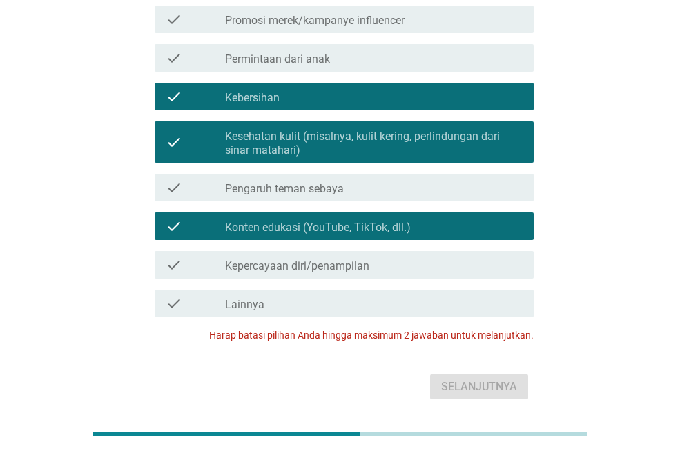
scroll to position [164, 0]
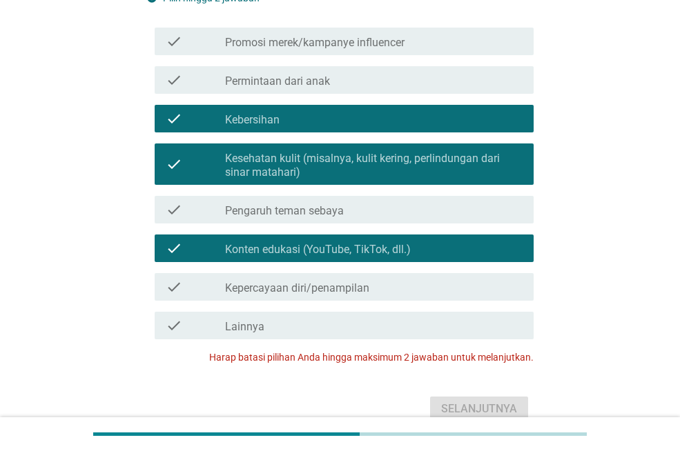
click at [330, 252] on label "Konten edukasi (YouTube, TikTok, dll.)" at bounding box center [318, 250] width 186 height 14
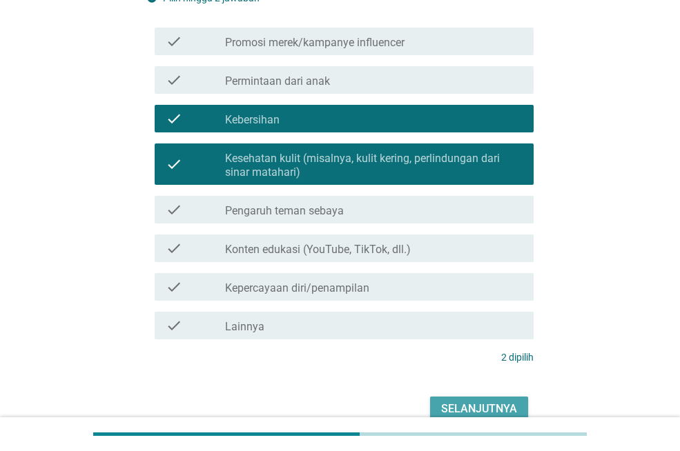
click at [473, 404] on div "Selanjutnya" at bounding box center [479, 409] width 76 height 17
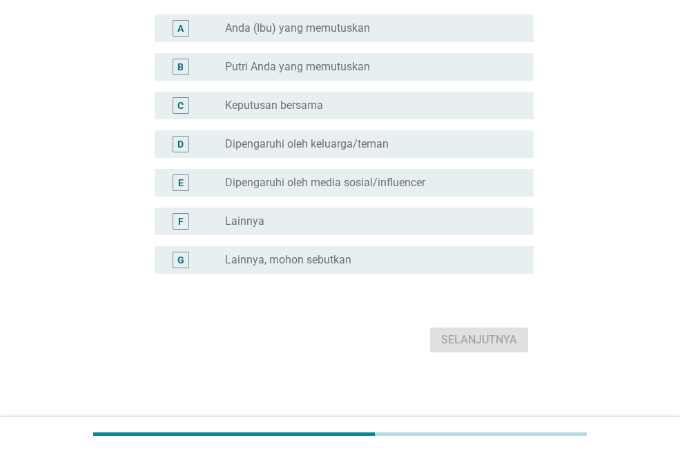
scroll to position [0, 0]
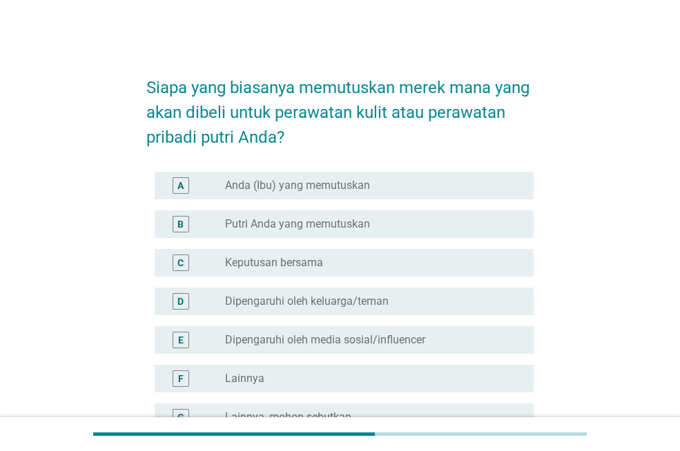
click at [276, 192] on label "Anda (Ibu) yang memutuskan" at bounding box center [297, 186] width 145 height 14
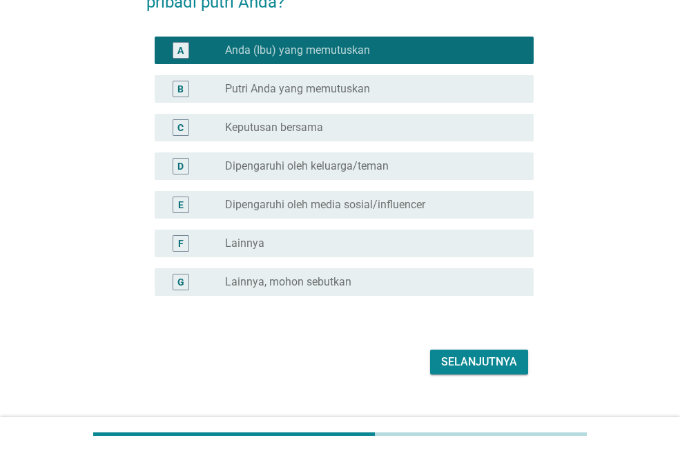
scroll to position [138, 0]
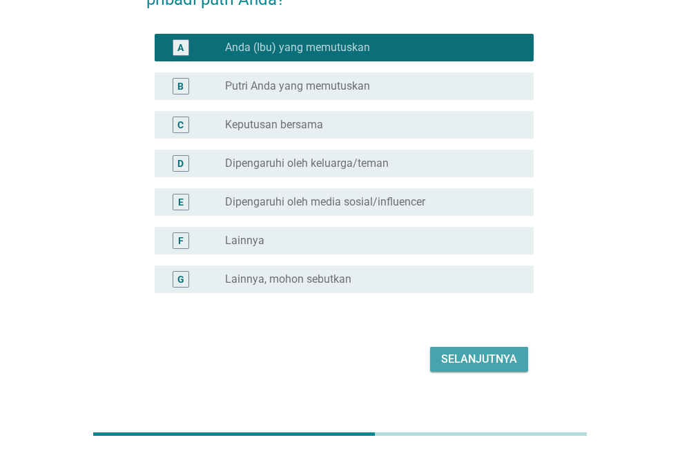
click at [440, 357] on button "Selanjutnya" at bounding box center [479, 359] width 98 height 25
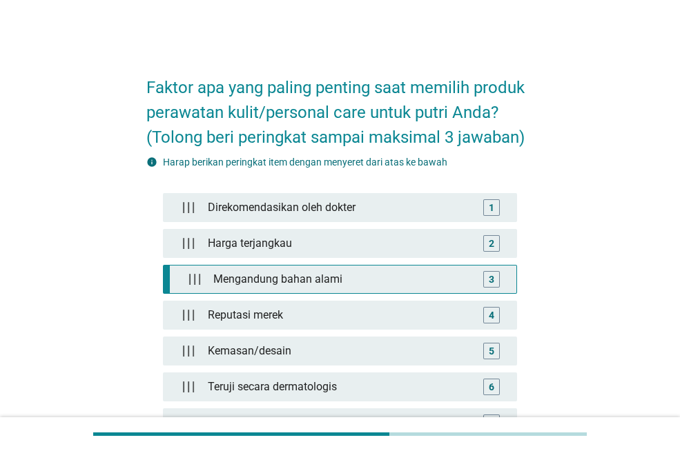
click at [333, 279] on div "Mengandung bahan alami" at bounding box center [343, 280] width 270 height 28
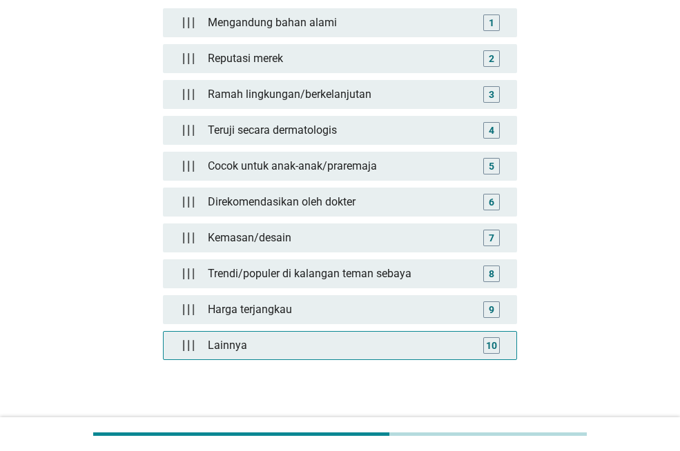
scroll to position [207, 0]
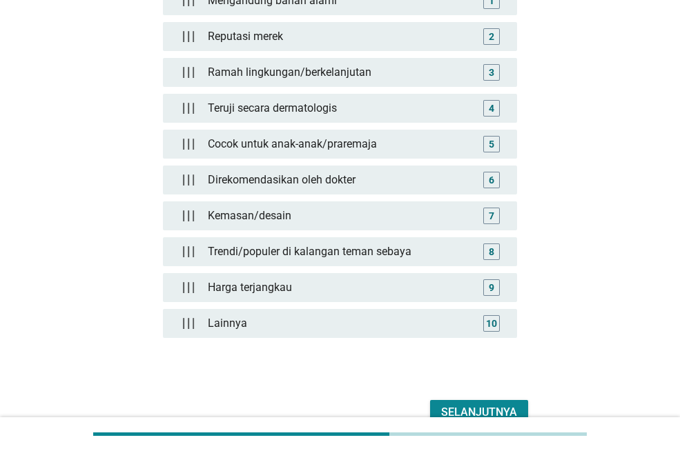
click at [481, 408] on div "Selanjutnya" at bounding box center [479, 412] width 76 height 17
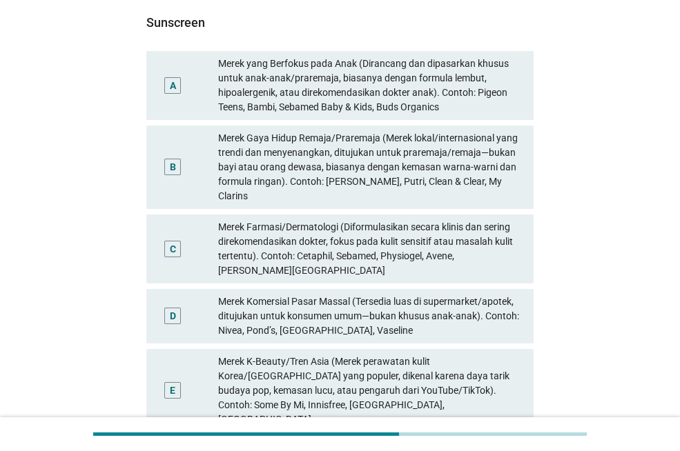
scroll to position [138, 0]
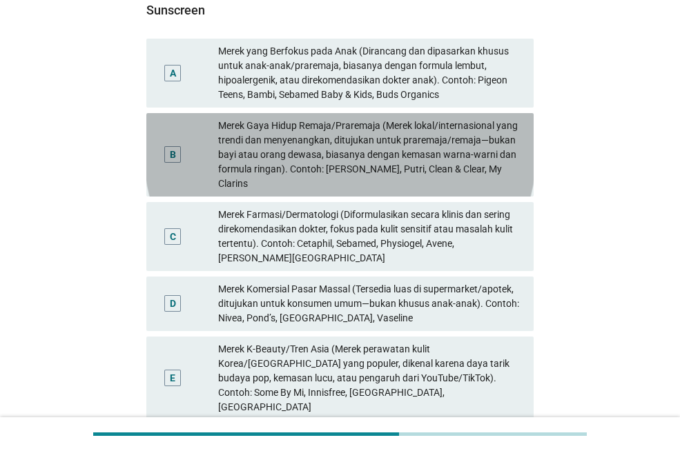
click at [311, 137] on div "Merek Gaya Hidup Remaja/Praremaja (Merek lokal/internasional yang trendi dan me…" at bounding box center [370, 155] width 304 height 72
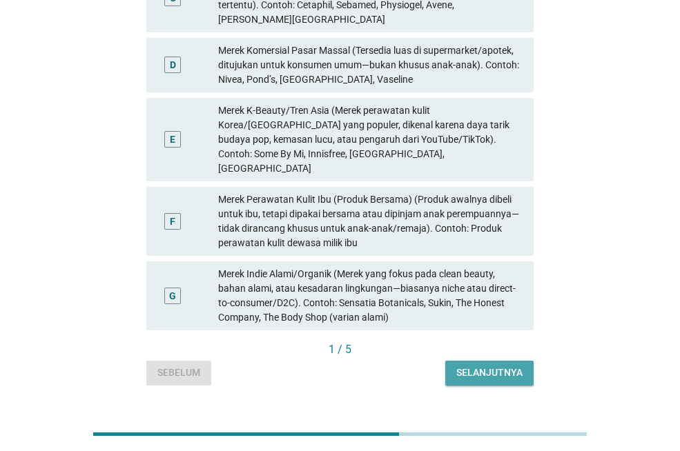
scroll to position [308, 0]
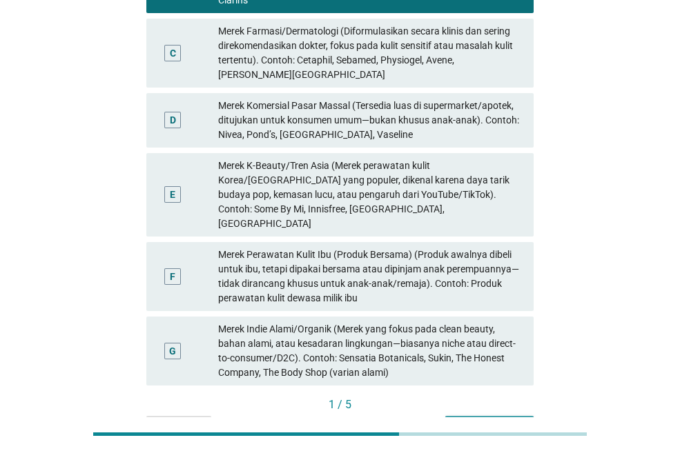
click at [511, 341] on div "Sunscreen A Merek yang Berfokus pada Anak (Dirancang dan dipasarkan khusus untu…" at bounding box center [339, 121] width 387 height 637
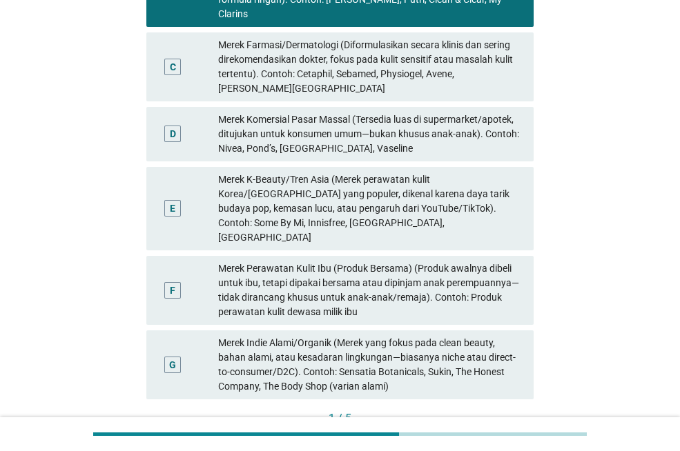
click at [497, 435] on div "Selanjutnya" at bounding box center [489, 442] width 66 height 14
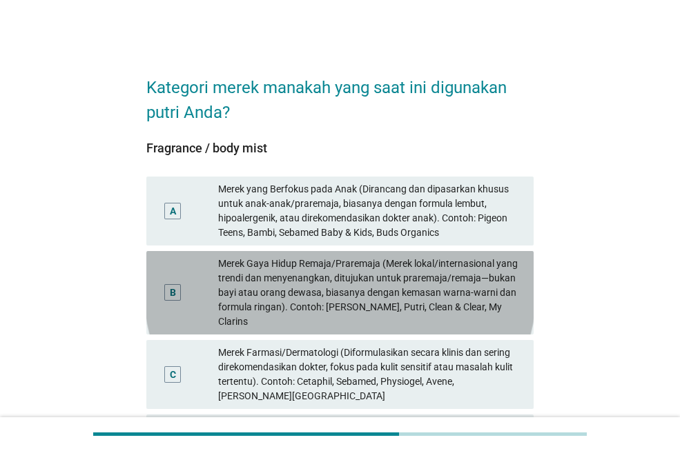
click at [355, 301] on div "Merek Gaya Hidup Remaja/Praremaja (Merek lokal/internasional yang trendi dan me…" at bounding box center [370, 293] width 304 height 72
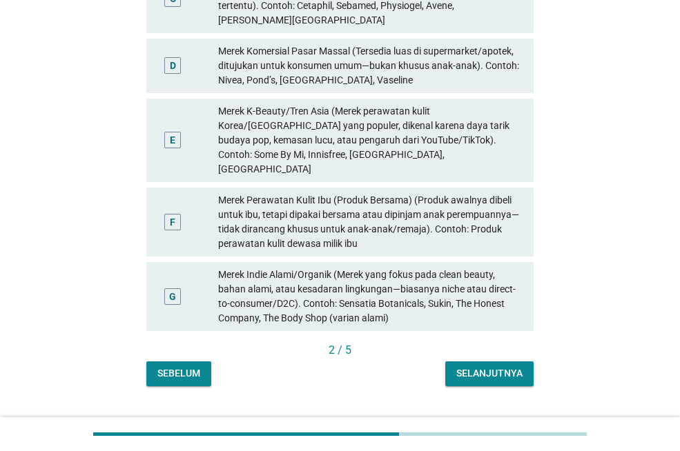
scroll to position [377, 0]
click at [472, 366] on div "Selanjutnya" at bounding box center [489, 373] width 66 height 14
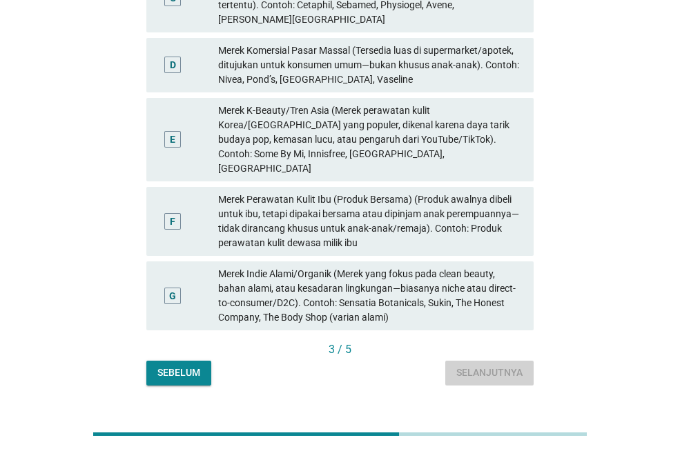
scroll to position [0, 0]
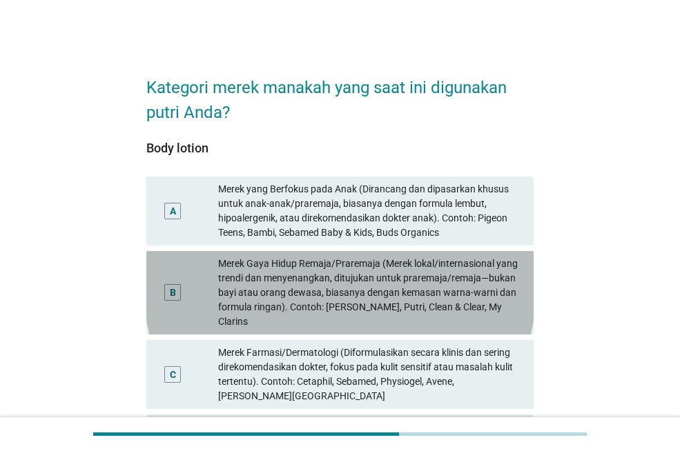
click at [417, 304] on div "Merek Gaya Hidup Remaja/Praremaja (Merek lokal/internasional yang trendi dan me…" at bounding box center [370, 293] width 304 height 72
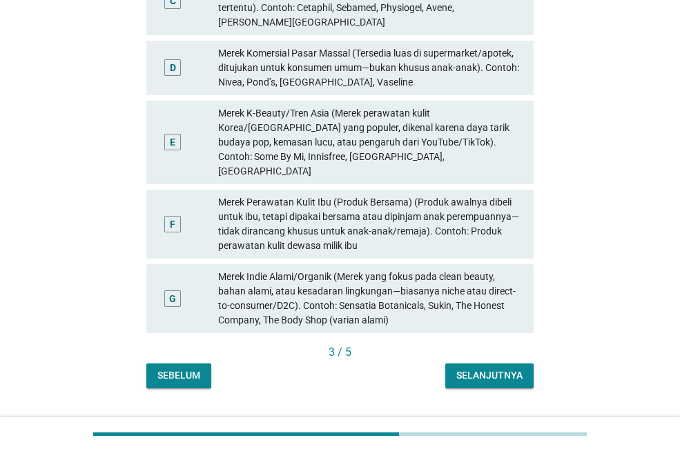
scroll to position [377, 0]
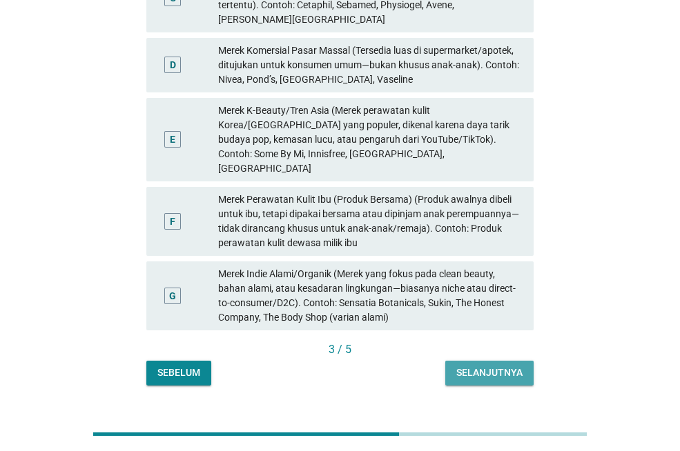
click at [481, 366] on div "Selanjutnya" at bounding box center [489, 373] width 66 height 14
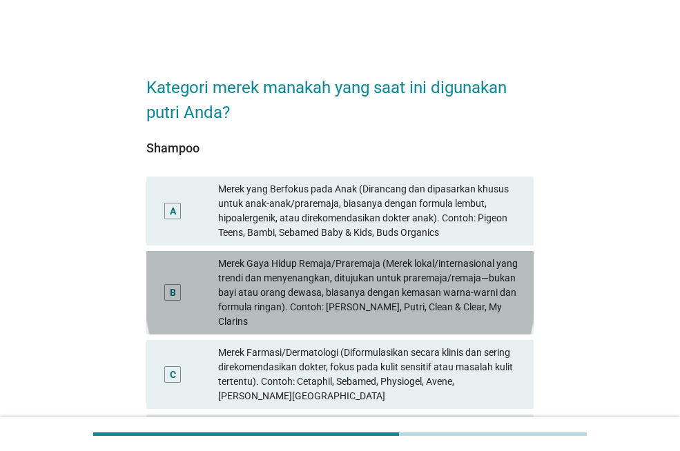
click at [422, 287] on div "Merek Gaya Hidup Remaja/Praremaja (Merek lokal/internasional yang trendi dan me…" at bounding box center [370, 293] width 304 height 72
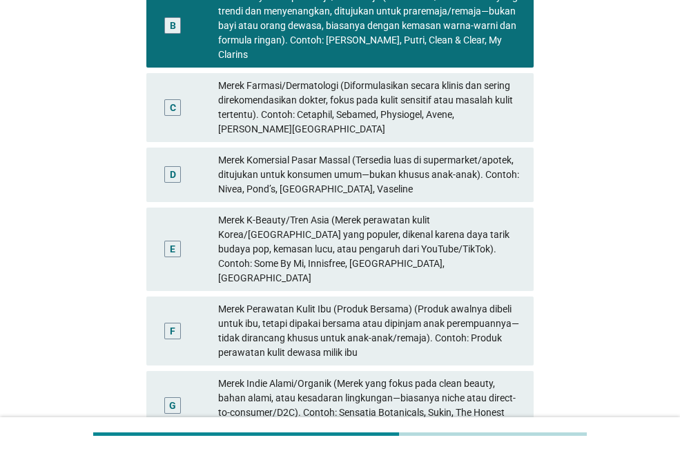
scroll to position [345, 0]
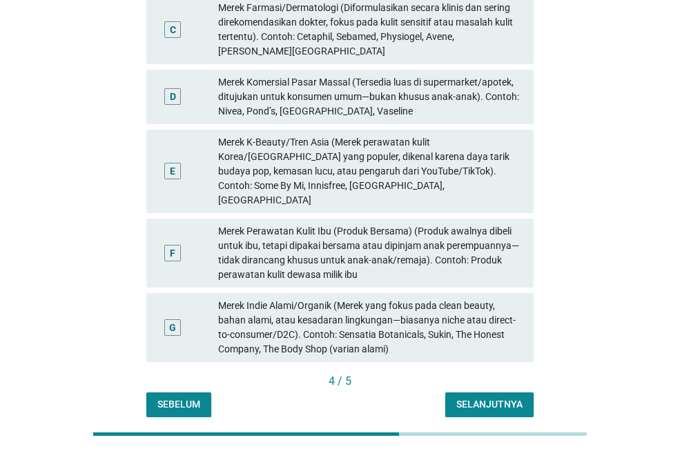
click at [471, 397] on div "Selanjutnya" at bounding box center [489, 404] width 66 height 14
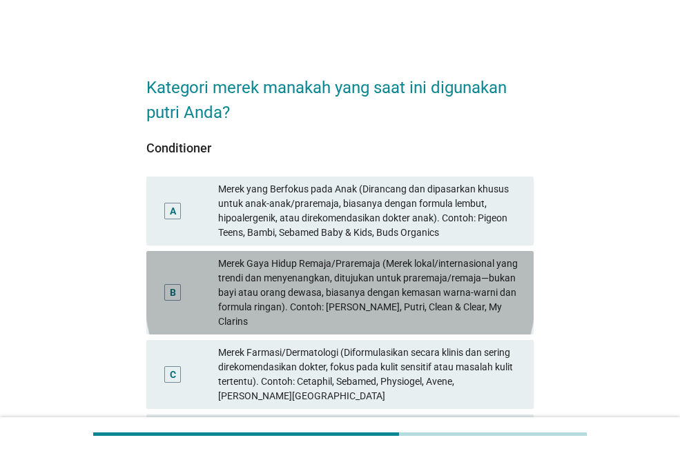
click at [400, 269] on div "Merek Gaya Hidup Remaja/Praremaja (Merek lokal/internasional yang trendi dan me…" at bounding box center [370, 293] width 304 height 72
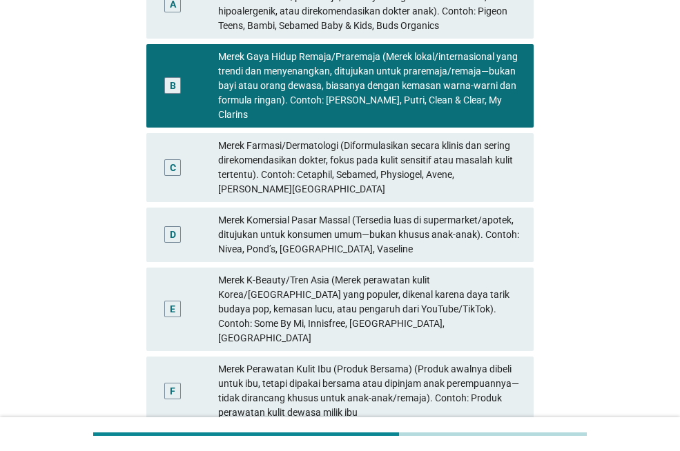
scroll to position [345, 0]
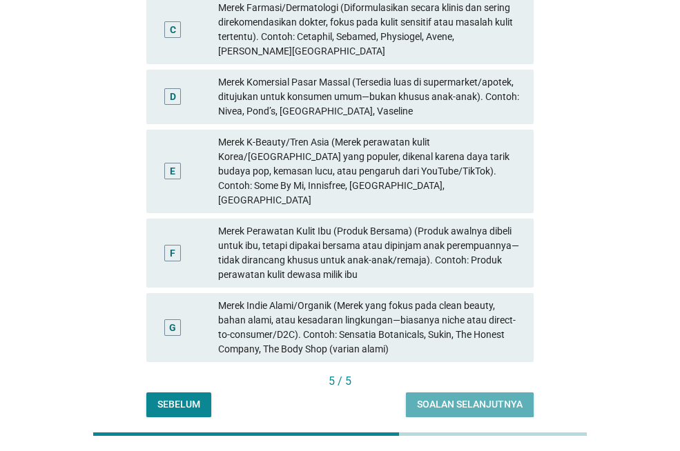
click at [453, 397] on div "Soalan selanjutnya" at bounding box center [470, 404] width 106 height 14
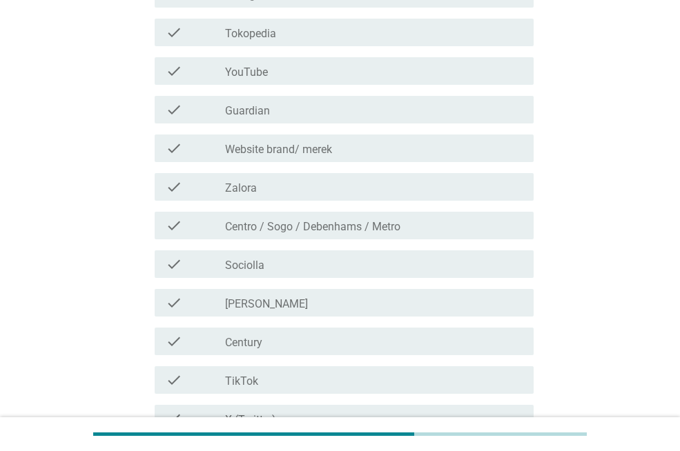
scroll to position [207, 0]
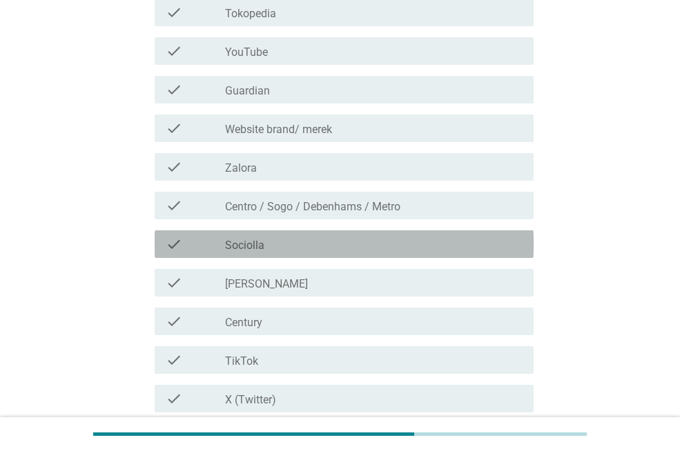
click at [292, 242] on div "check_box_outline_blank Sociolla" at bounding box center [373, 244] width 297 height 17
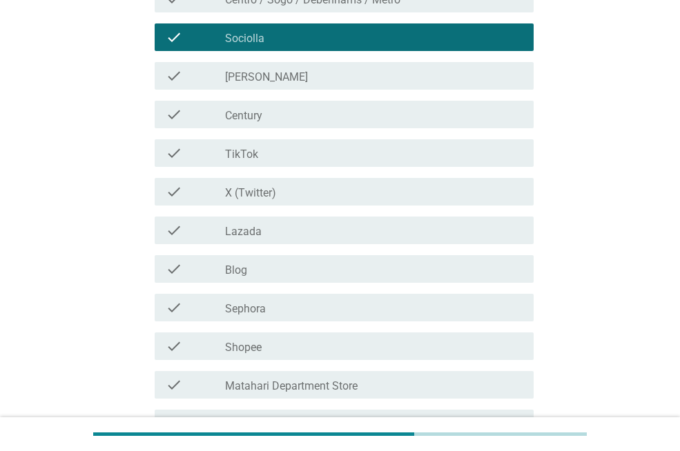
scroll to position [483, 0]
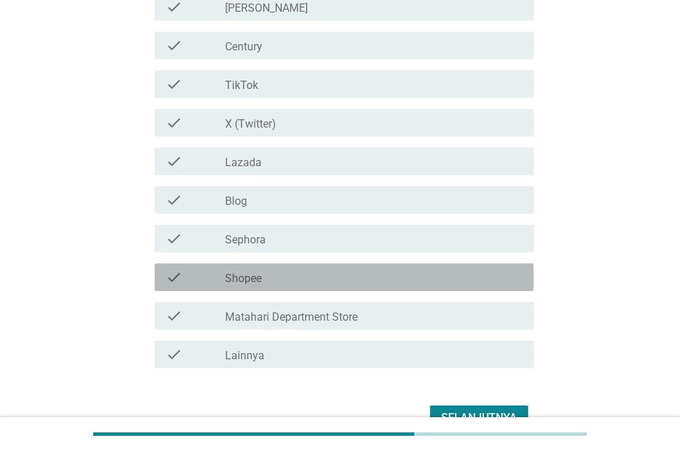
click at [304, 281] on div "check_box_outline_blank Shopee" at bounding box center [373, 277] width 297 height 17
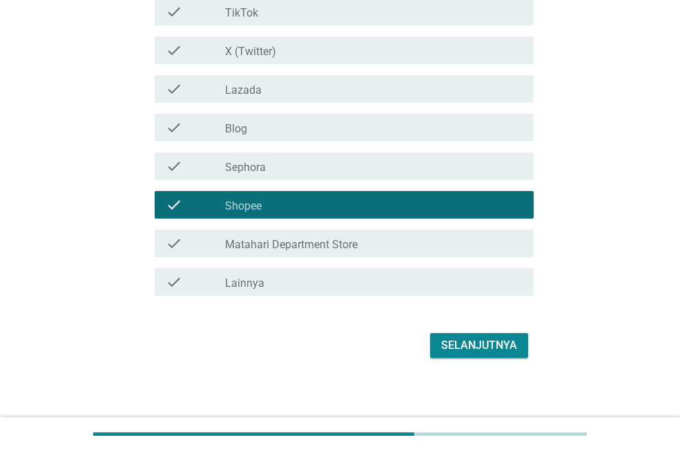
scroll to position [561, 0]
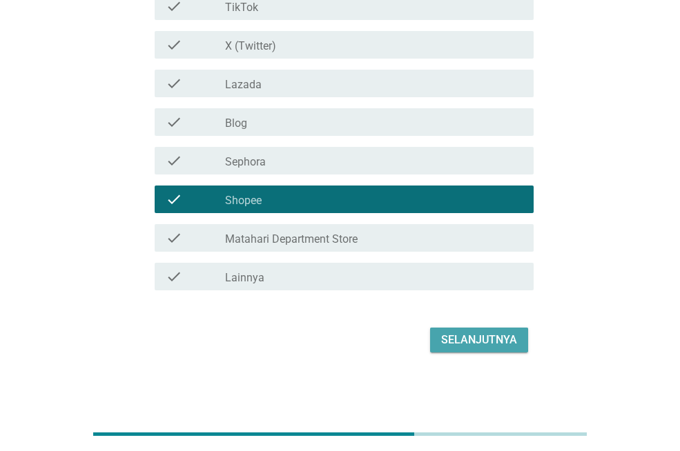
click at [444, 341] on div "Selanjutnya" at bounding box center [479, 340] width 76 height 17
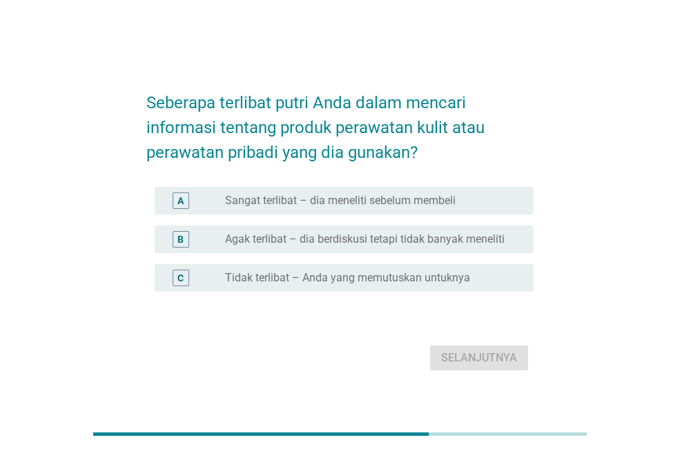
click at [363, 201] on label "Sangat terlibat – dia meneliti sebelum membeli" at bounding box center [340, 201] width 230 height 14
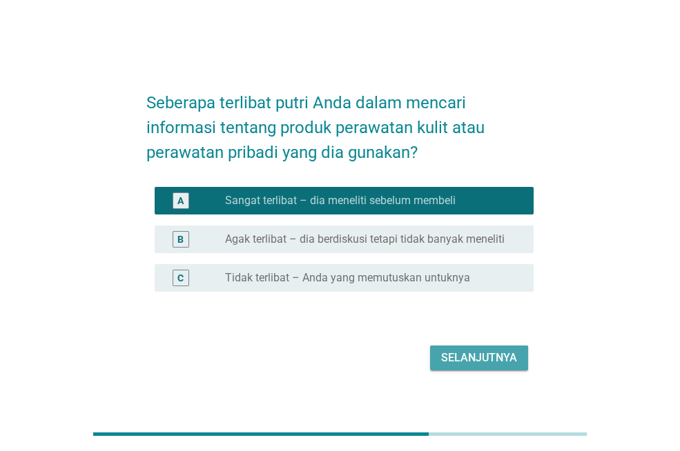
click at [473, 362] on div "Selanjutnya" at bounding box center [479, 358] width 76 height 17
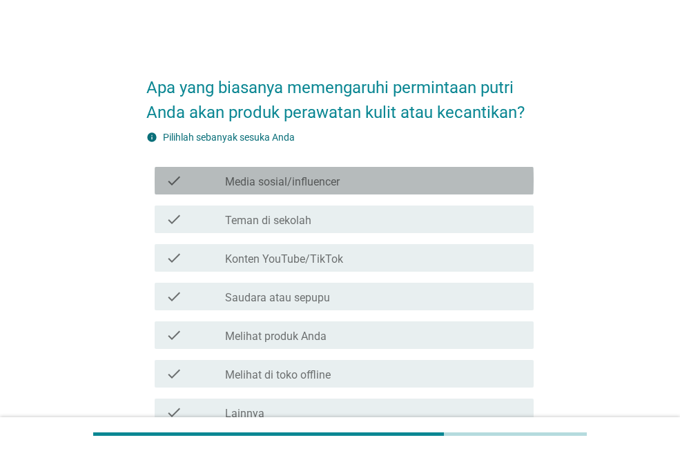
click at [353, 188] on div "check_box_outline_blank Media sosial/influencer" at bounding box center [373, 180] width 297 height 17
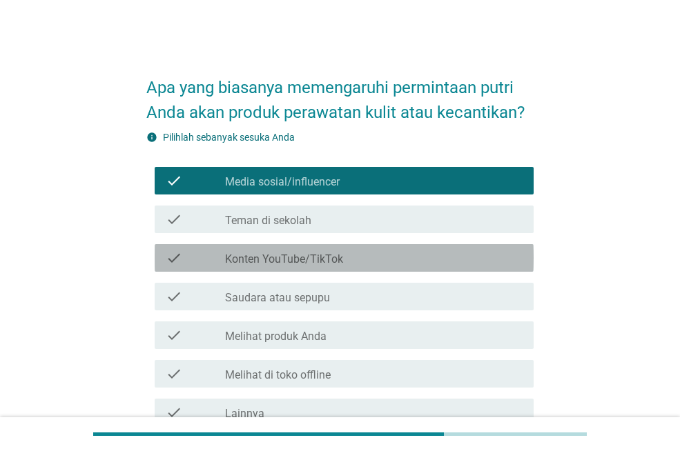
click at [337, 270] on div "check check_box_outline_blank Konten YouTube/TikTok" at bounding box center [344, 258] width 379 height 28
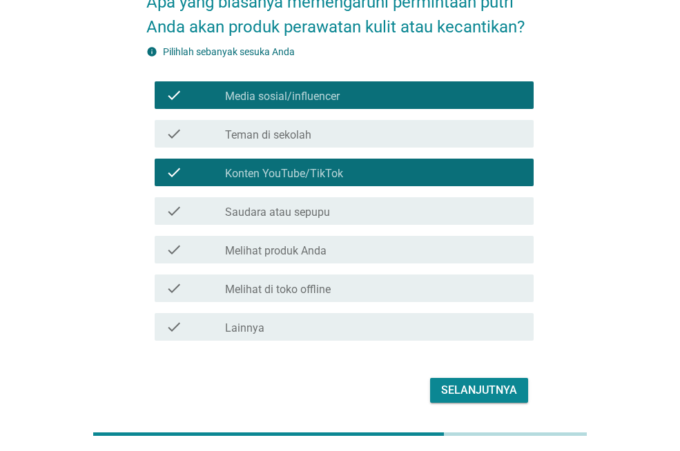
scroll to position [67, 0]
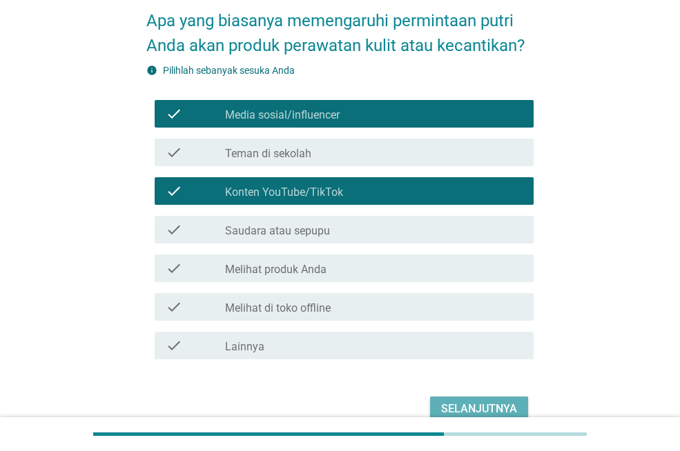
click at [464, 409] on div "Selanjutnya" at bounding box center [479, 409] width 76 height 17
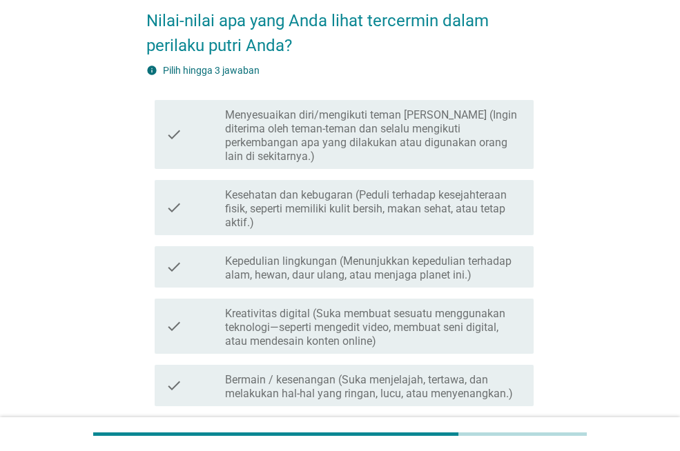
scroll to position [0, 0]
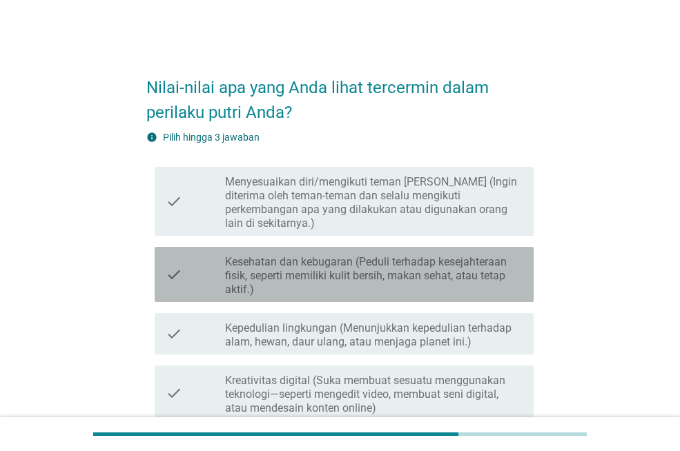
click at [440, 261] on label "Kesehatan dan kebugaran (Peduli terhadap kesejahteraan fisik, seperti memiliki …" at bounding box center [373, 275] width 297 height 41
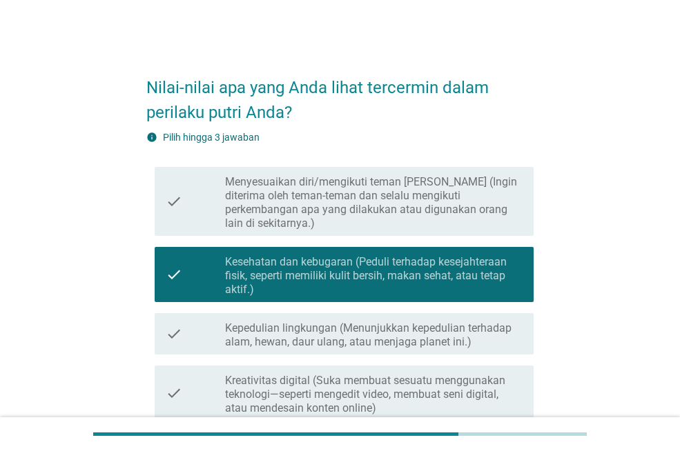
click at [439, 327] on label "Kepedulian lingkungan (Menunjukkan kepedulian terhadap alam, hewan, daur ulang,…" at bounding box center [373, 335] width 297 height 28
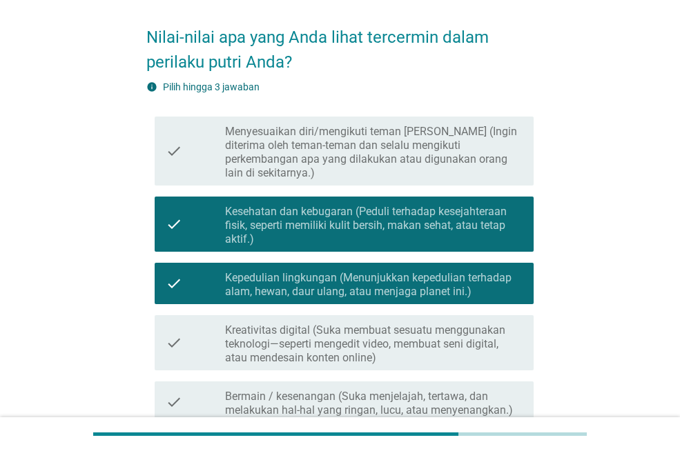
scroll to position [69, 0]
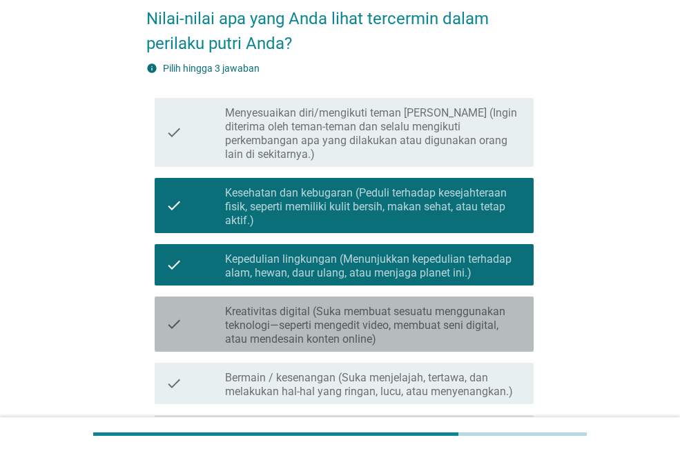
click at [444, 321] on label "Kreativitas digital (Suka membuat sesuatu menggunakan teknologi—seperti mengedi…" at bounding box center [373, 325] width 297 height 41
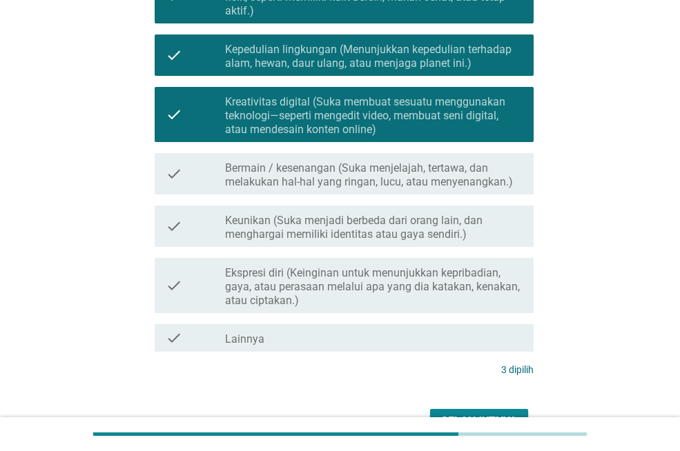
scroll to position [346, 0]
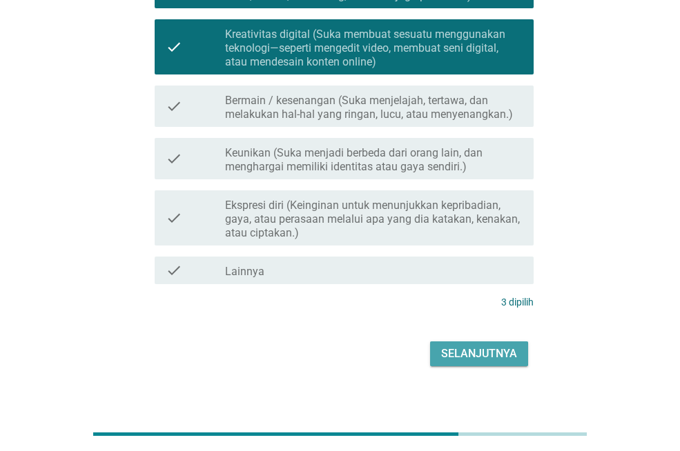
click at [457, 346] on div "Selanjutnya" at bounding box center [479, 354] width 76 height 17
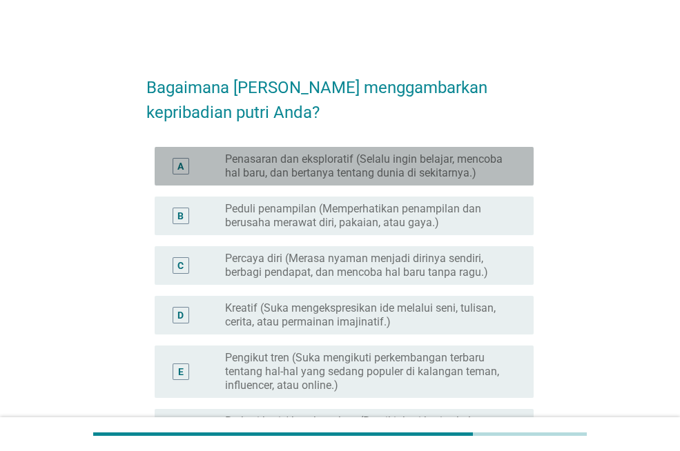
click at [333, 159] on label "Penasaran dan eksploratif (Selalu ingin belajar, mencoba hal baru, dan bertanya…" at bounding box center [368, 166] width 286 height 28
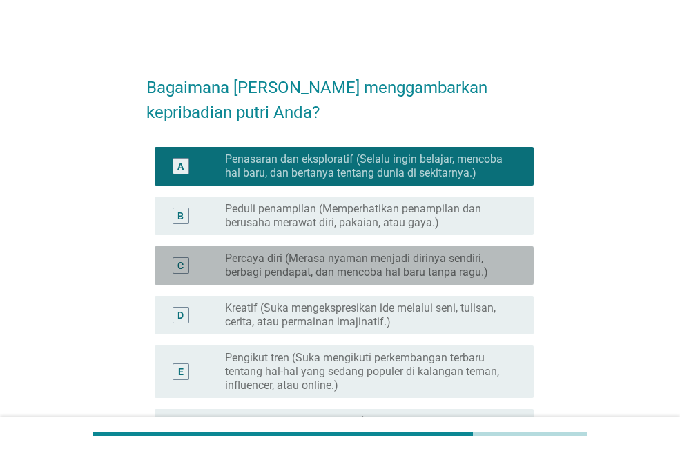
click at [339, 258] on label "Percaya diri (Merasa nyaman menjadi dirinya sendiri, berbagi pendapat, dan menc…" at bounding box center [368, 266] width 286 height 28
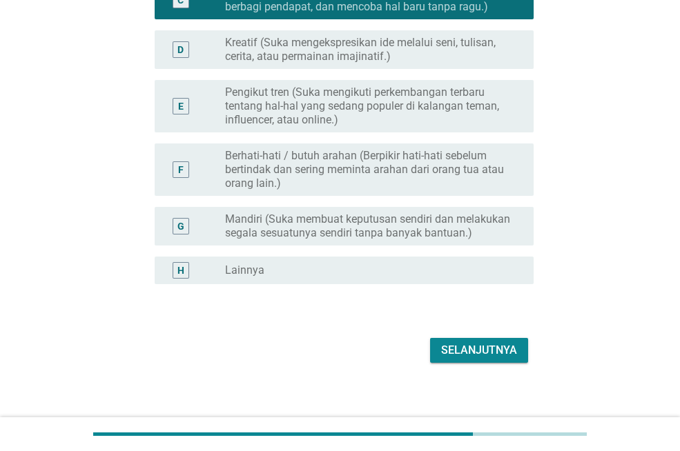
scroll to position [276, 0]
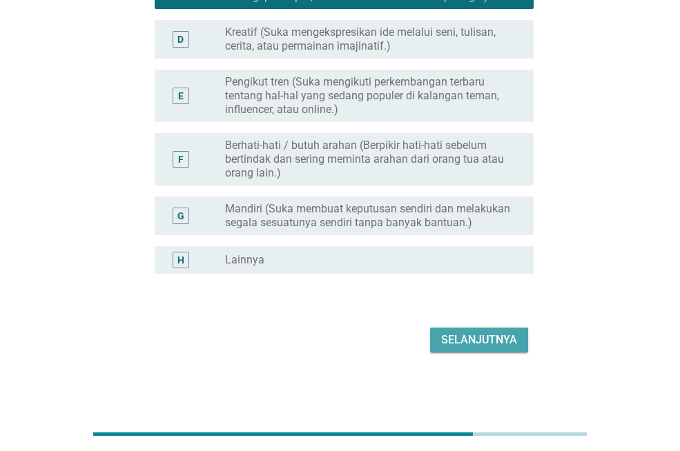
click at [462, 346] on div "Selanjutnya" at bounding box center [479, 340] width 76 height 17
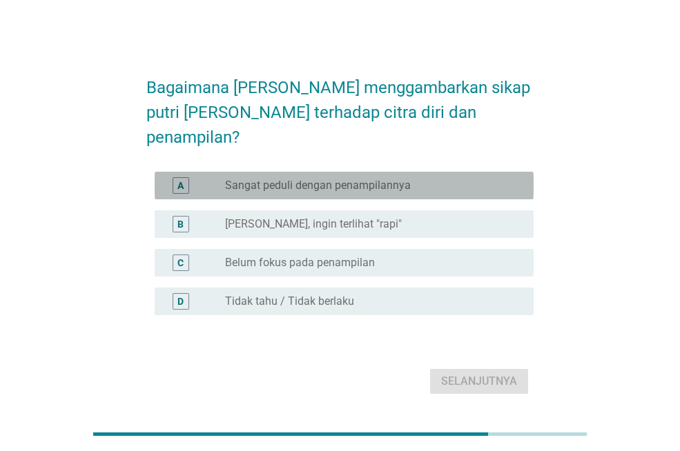
click at [292, 179] on label "Sangat peduli dengan penampilannya" at bounding box center [318, 186] width 186 height 14
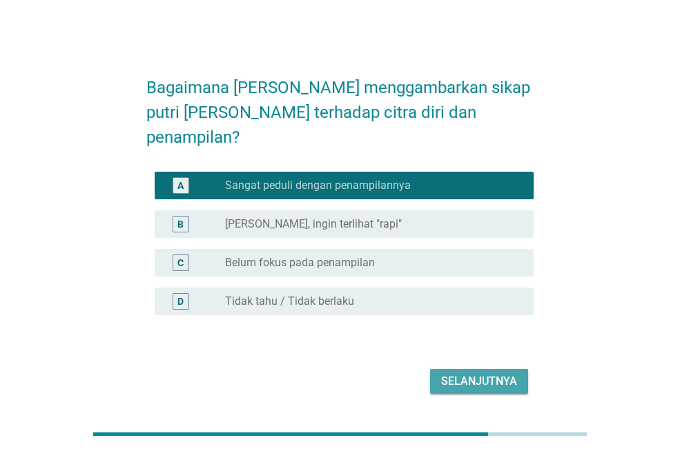
click at [466, 373] on div "Selanjutnya" at bounding box center [479, 381] width 76 height 17
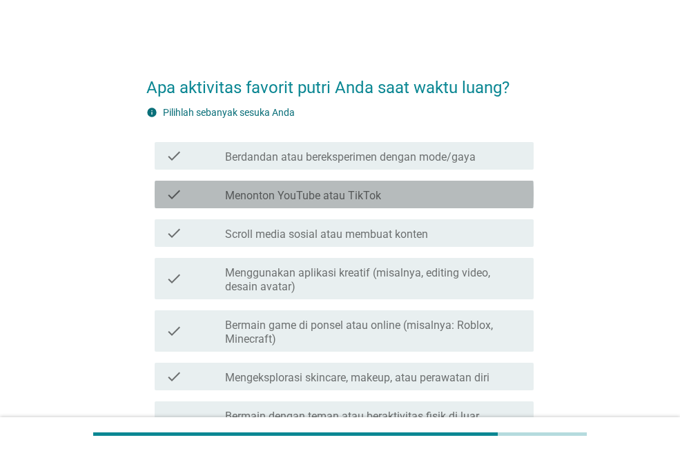
click at [338, 200] on label "Menonton YouTube atau TikTok" at bounding box center [303, 196] width 156 height 14
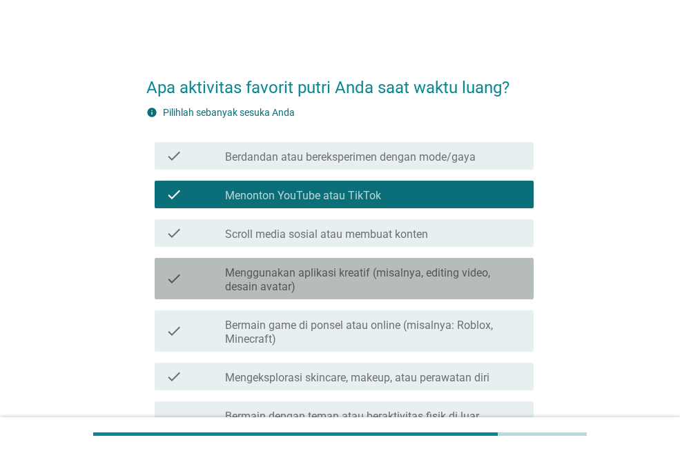
click at [331, 296] on div "check check_box_outline_blank Menggunakan aplikasi kreatif (misalnya, editing v…" at bounding box center [344, 278] width 379 height 41
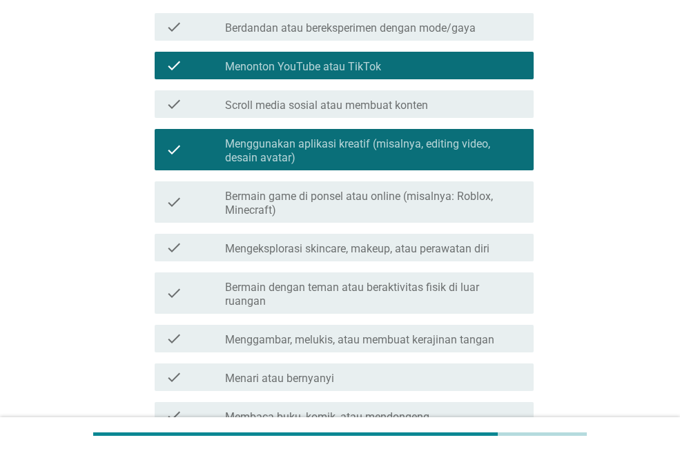
scroll to position [138, 0]
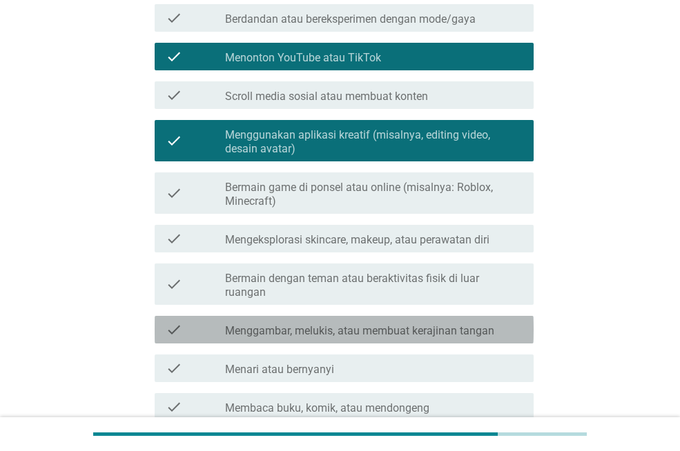
click at [343, 324] on label "Menggambar, melukis, atau membuat kerajinan tangan" at bounding box center [359, 331] width 269 height 14
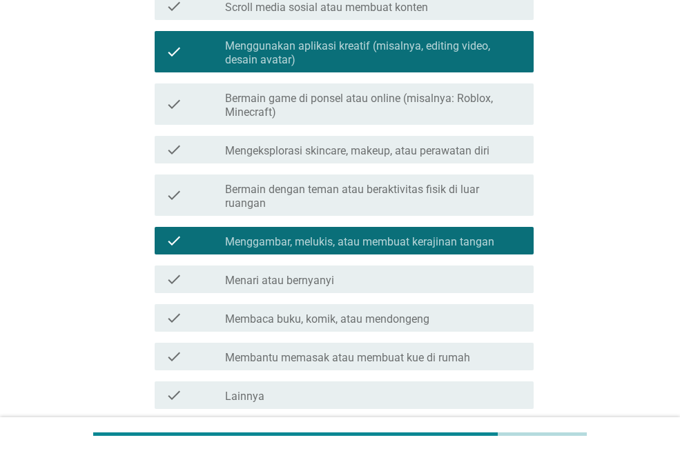
scroll to position [207, 0]
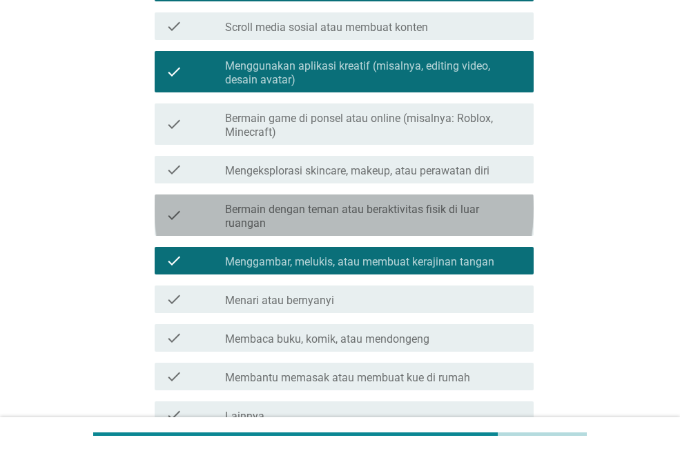
click at [347, 213] on div "check check_box_outline_blank Bermain dengan teman atau beraktivitas fisik di l…" at bounding box center [344, 215] width 379 height 41
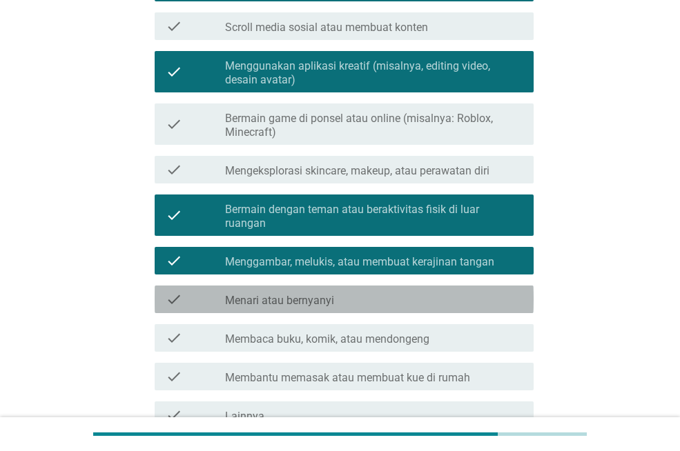
click at [348, 291] on div "check_box_outline_blank Menari atau bernyanyi" at bounding box center [373, 299] width 297 height 17
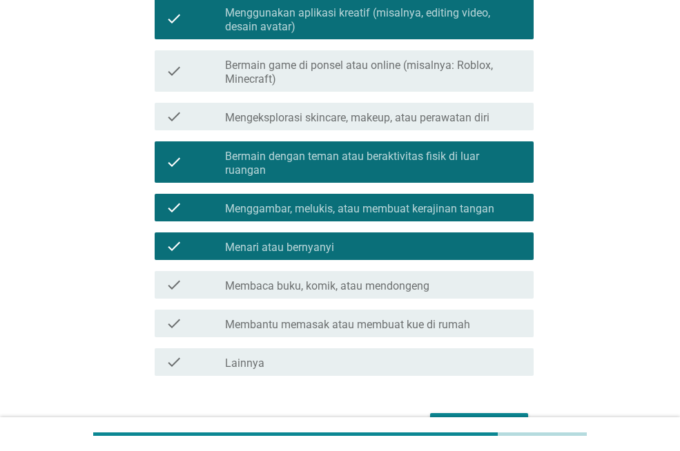
scroll to position [332, 0]
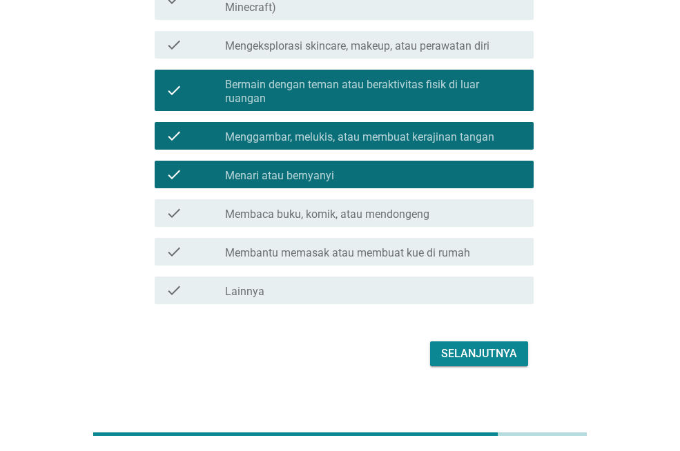
click at [434, 205] on div "check_box_outline_blank Membaca buku, komik, atau mendongeng" at bounding box center [373, 213] width 297 height 17
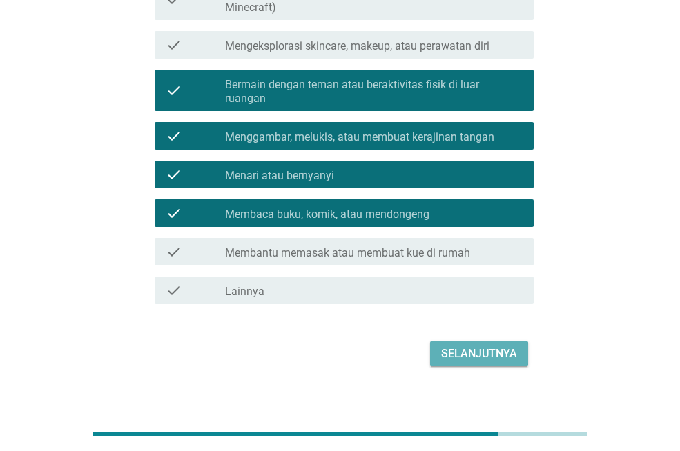
click at [490, 346] on div "Selanjutnya" at bounding box center [479, 354] width 76 height 17
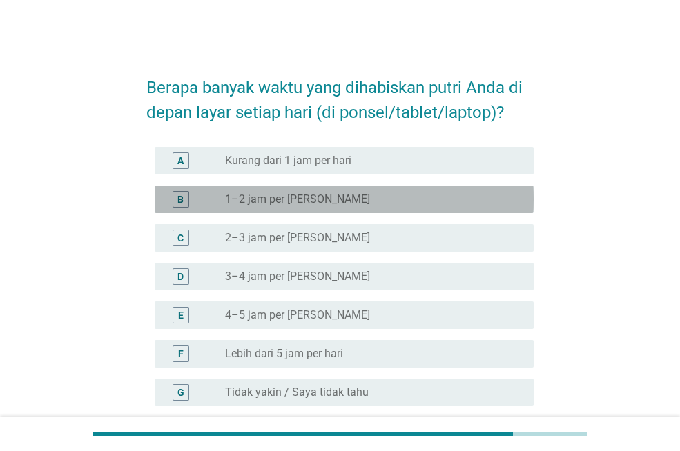
click at [341, 203] on div "radio_button_unchecked 1–2 jam per hari" at bounding box center [368, 199] width 286 height 14
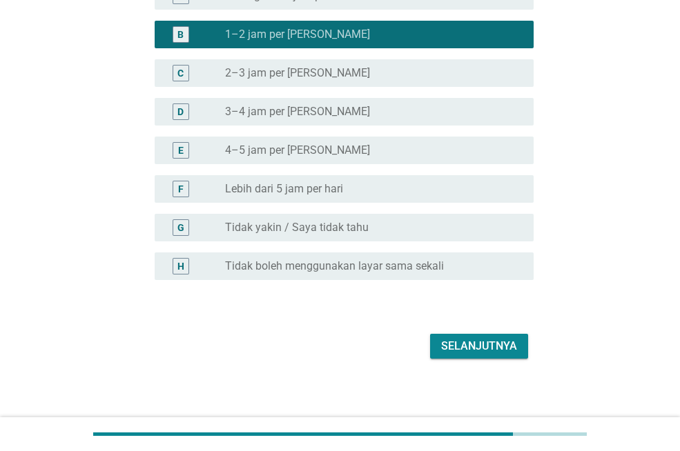
scroll to position [171, 0]
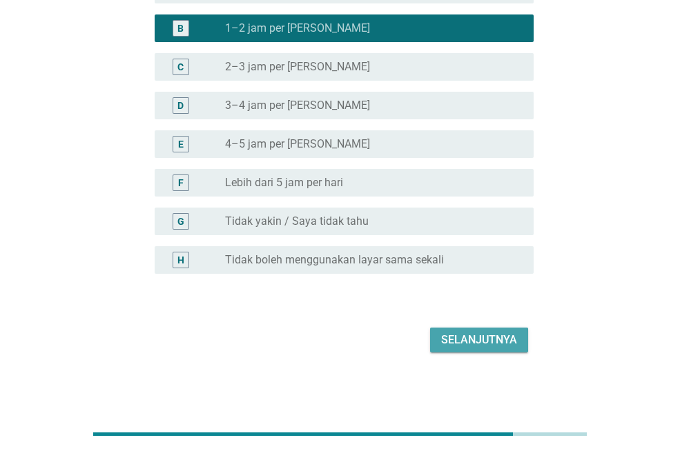
click at [462, 340] on div "Selanjutnya" at bounding box center [479, 340] width 76 height 17
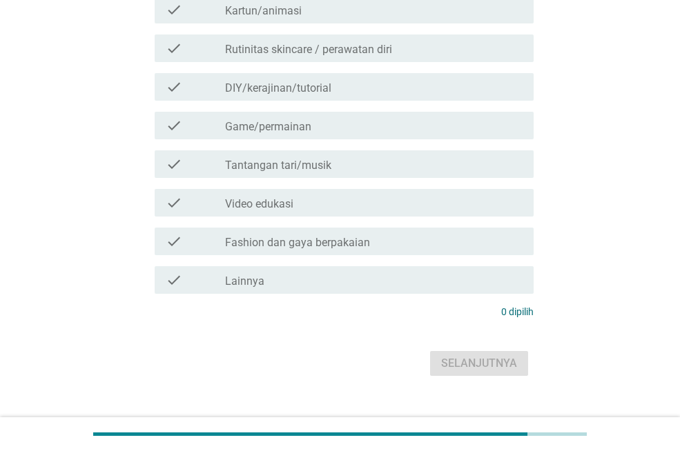
scroll to position [0, 0]
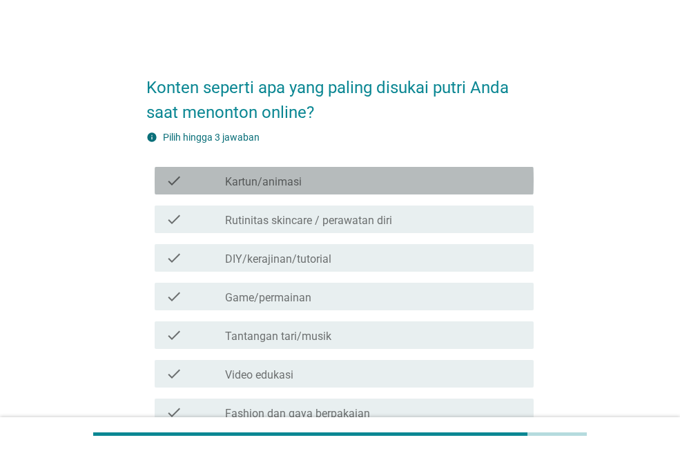
click at [298, 190] on div "check check_box_outline_blank Kartun/animasi" at bounding box center [344, 181] width 379 height 28
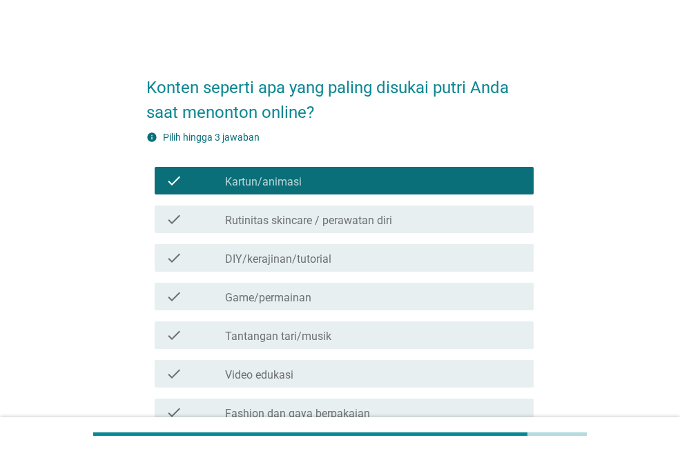
scroll to position [69, 0]
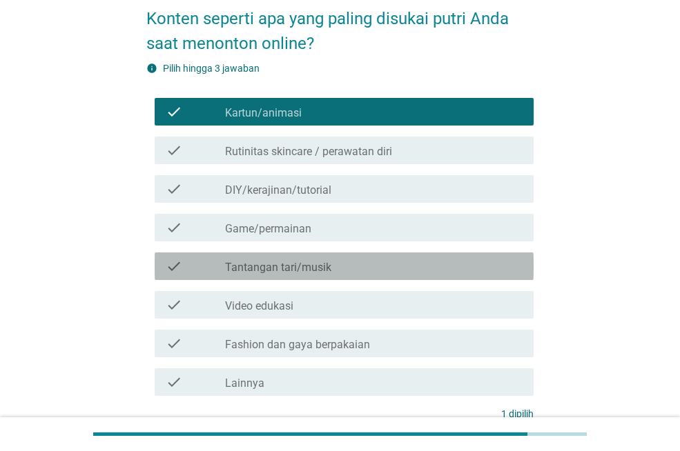
click at [296, 268] on label "Tantangan tari/musik" at bounding box center [278, 268] width 106 height 14
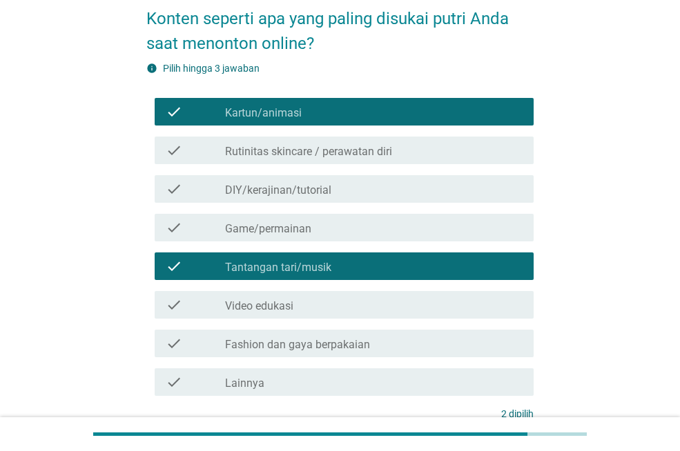
click at [295, 232] on label "Game/permainan" at bounding box center [268, 229] width 86 height 14
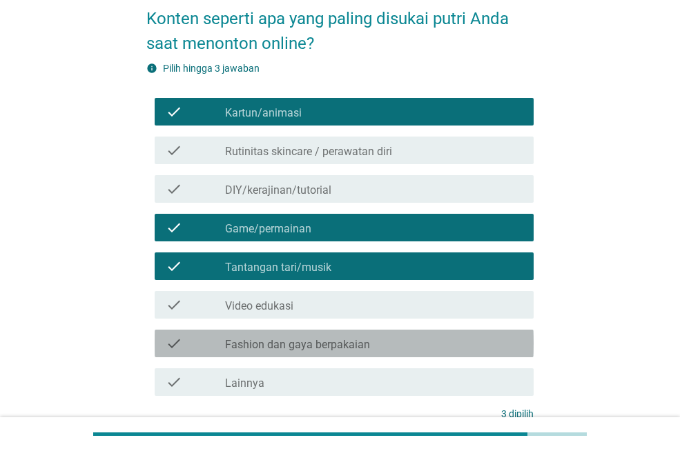
click at [299, 346] on label "Fashion dan gaya berpakaian" at bounding box center [297, 345] width 145 height 14
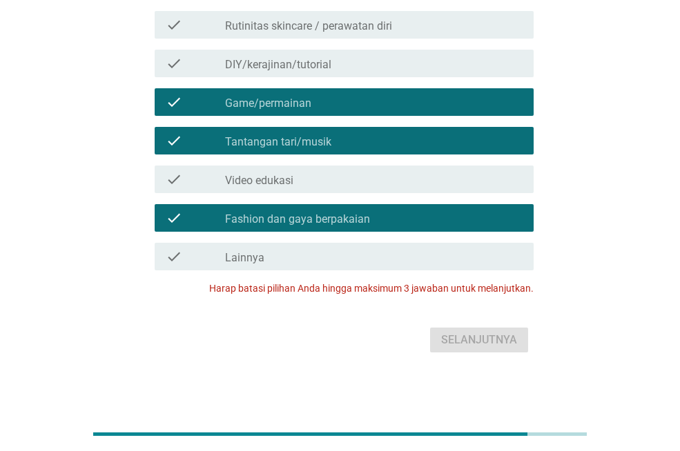
scroll to position [57, 0]
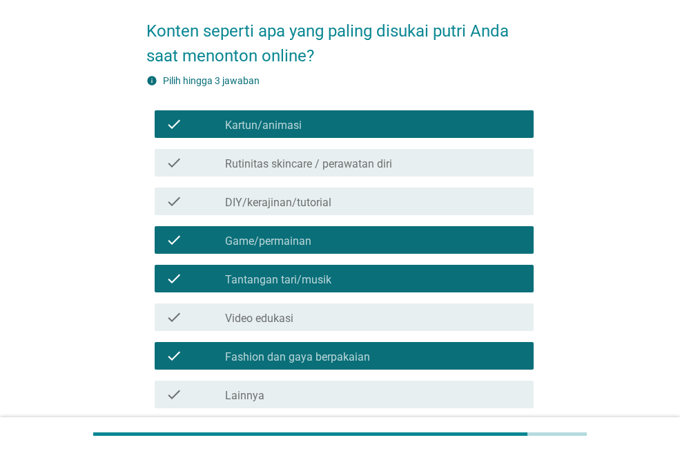
click at [331, 247] on div "check_box Game/permainan" at bounding box center [373, 240] width 297 height 17
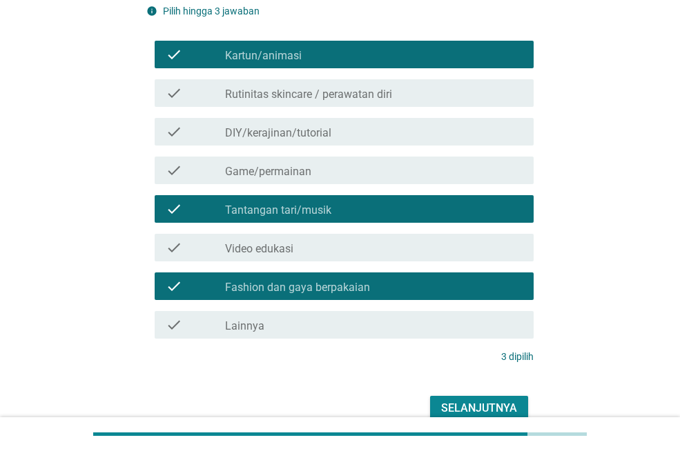
scroll to position [195, 0]
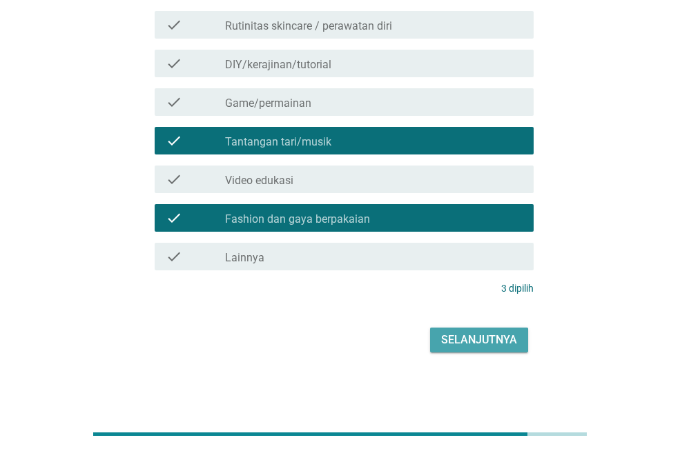
click at [471, 344] on div "Selanjutnya" at bounding box center [479, 340] width 76 height 17
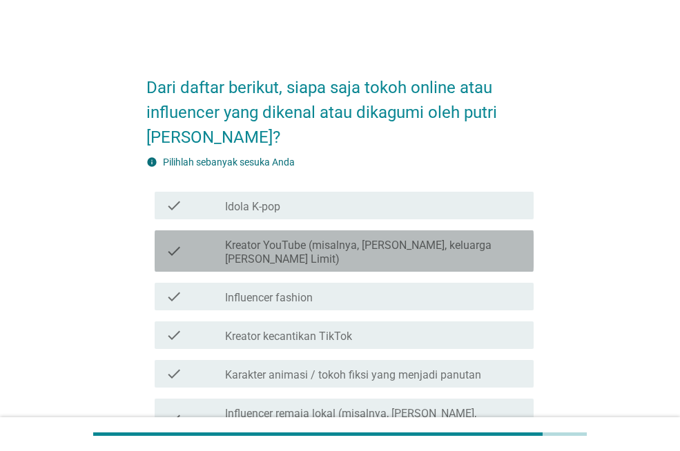
click at [383, 250] on label "Kreator YouTube (misalnya, [PERSON_NAME], keluarga [PERSON_NAME] Limit)" at bounding box center [373, 253] width 297 height 28
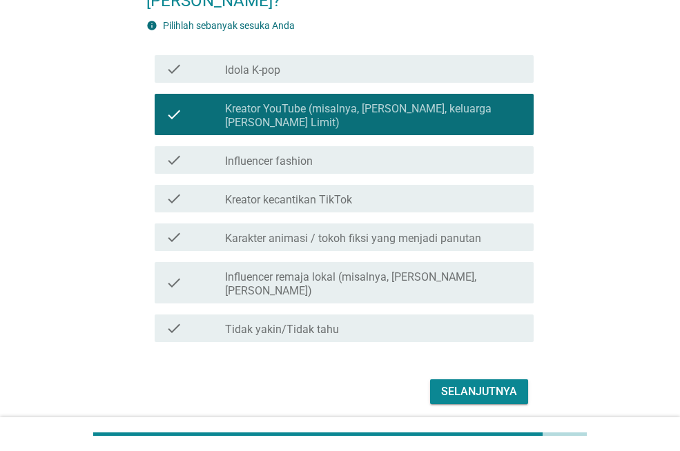
scroll to position [138, 0]
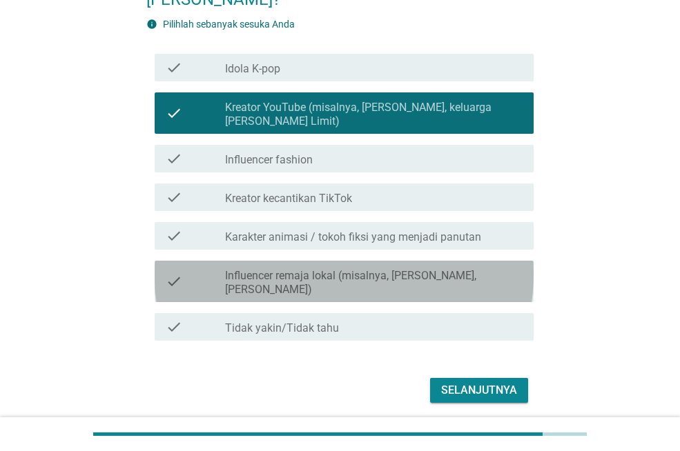
click at [378, 274] on label "Influencer remaja lokal (misalnya, [PERSON_NAME], [PERSON_NAME])" at bounding box center [373, 283] width 297 height 28
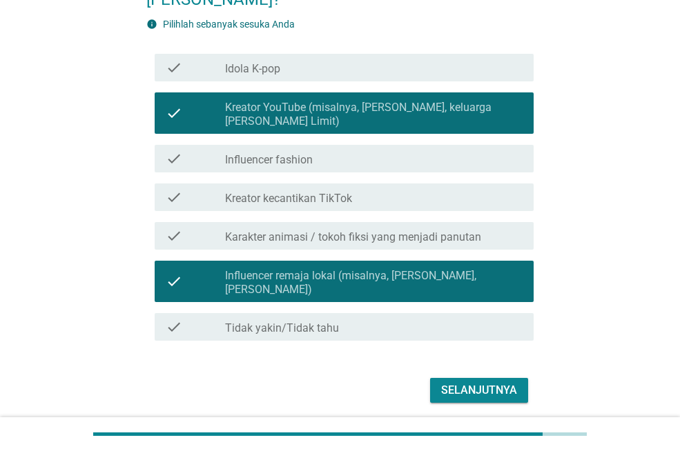
click at [358, 204] on div "check_box_outline_blank Kreator kecantikan TikTok" at bounding box center [373, 197] width 297 height 17
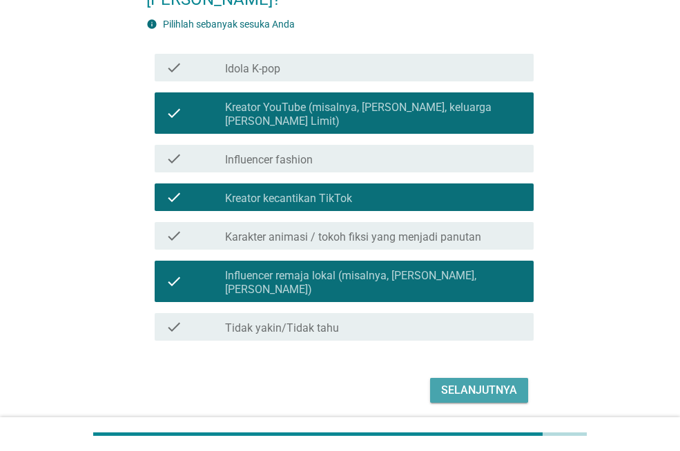
click at [448, 382] on div "Selanjutnya" at bounding box center [479, 390] width 76 height 17
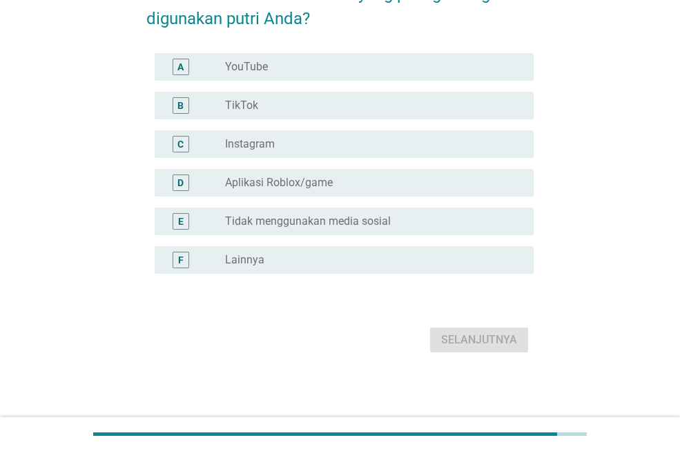
scroll to position [0, 0]
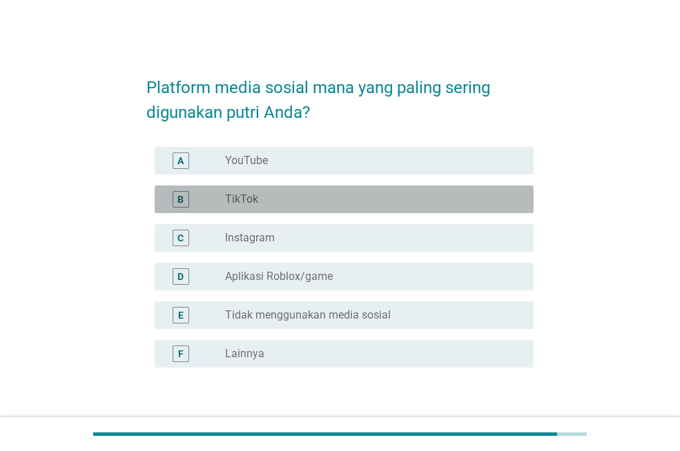
click at [291, 201] on div "radio_button_unchecked TikTok" at bounding box center [368, 199] width 286 height 14
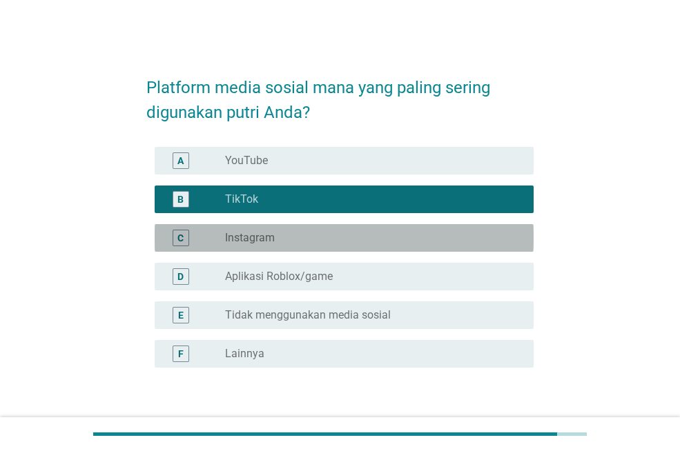
click at [299, 244] on div "radio_button_unchecked Instagram" at bounding box center [368, 238] width 286 height 14
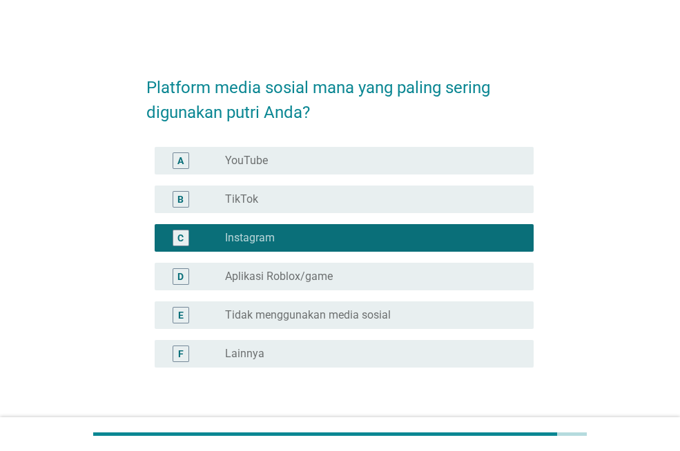
click at [303, 213] on div "B radio_button_unchecked TikTok" at bounding box center [339, 199] width 387 height 39
click at [304, 202] on div "radio_button_unchecked TikTok" at bounding box center [368, 199] width 286 height 14
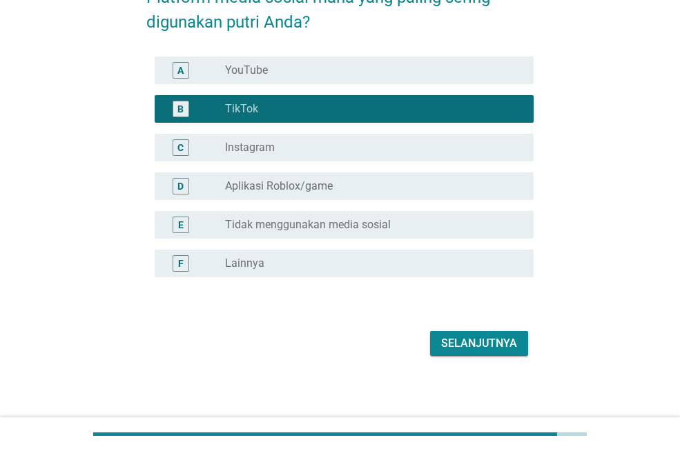
scroll to position [94, 0]
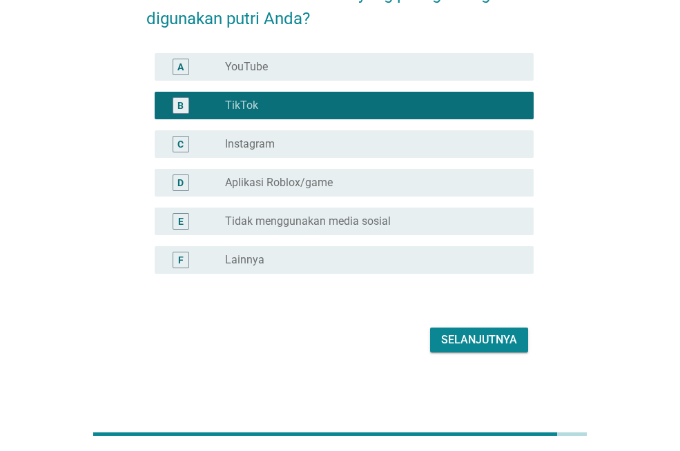
click at [470, 346] on div "Selanjutnya" at bounding box center [479, 340] width 76 height 17
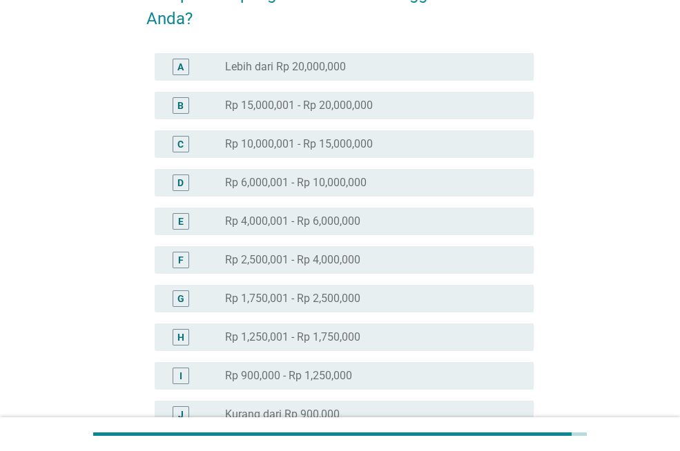
scroll to position [0, 0]
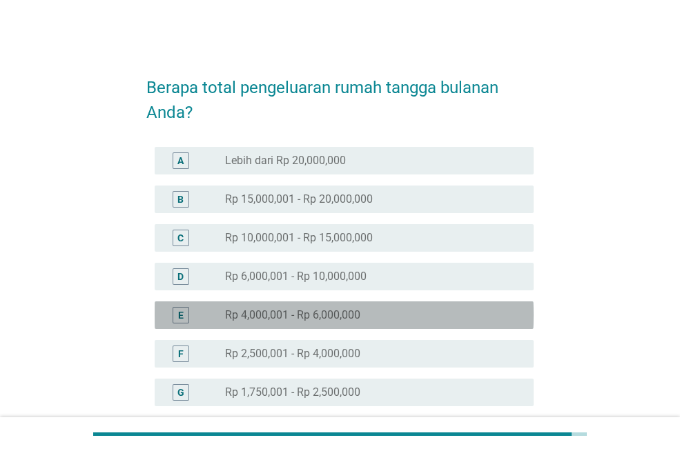
click at [337, 305] on div "E radio_button_unchecked Rp 4,000,001 - Rp 6,000,000" at bounding box center [344, 315] width 379 height 28
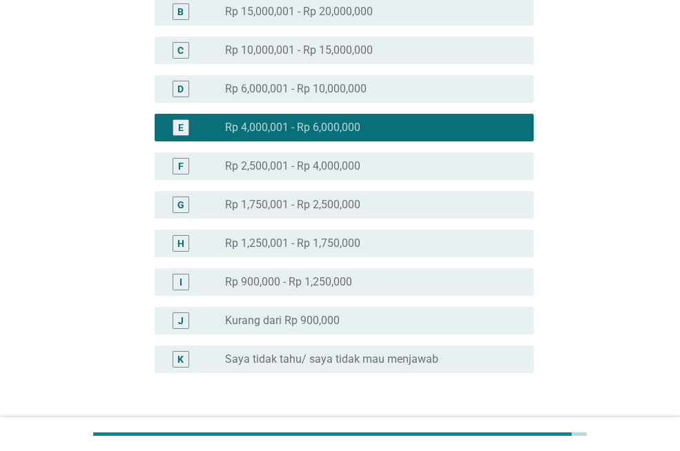
scroll to position [276, 0]
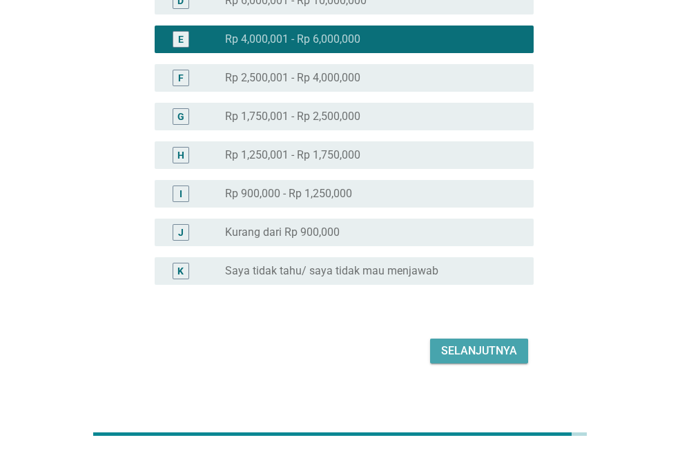
click at [446, 345] on div "Selanjutnya" at bounding box center [479, 351] width 76 height 17
